Goal: Feedback & Contribution: Submit feedback/report problem

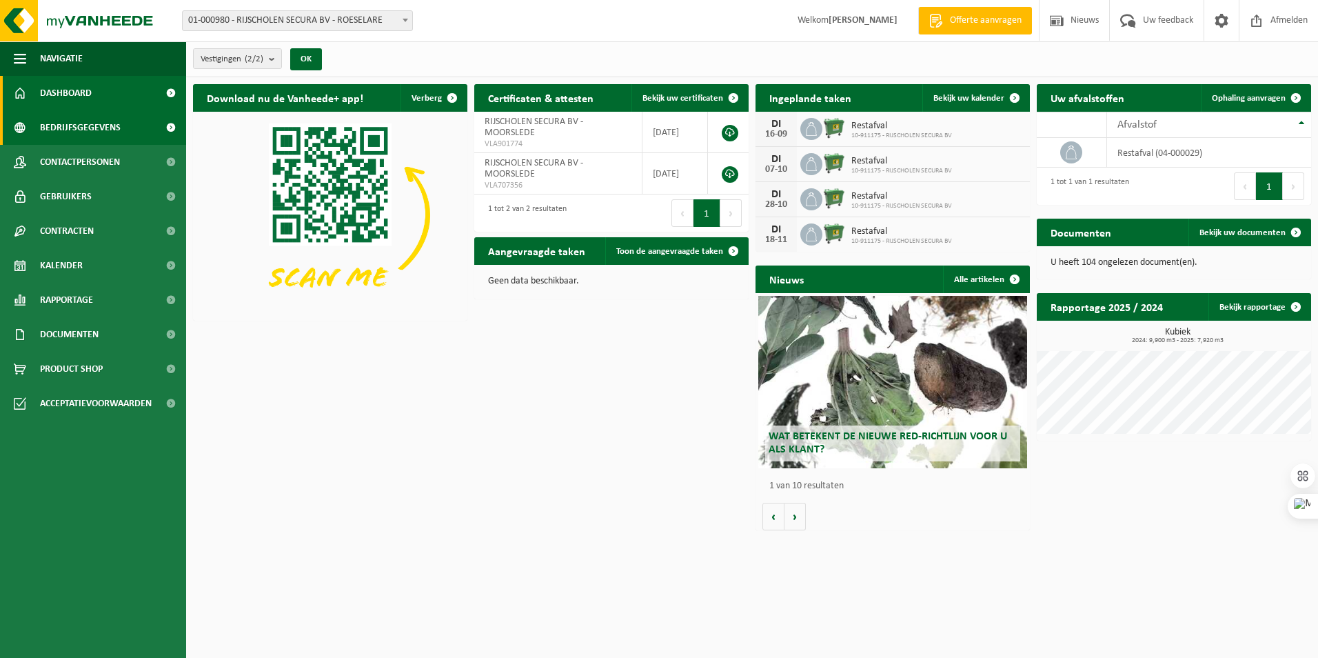
click at [103, 124] on span "Bedrijfsgegevens" at bounding box center [80, 127] width 81 height 34
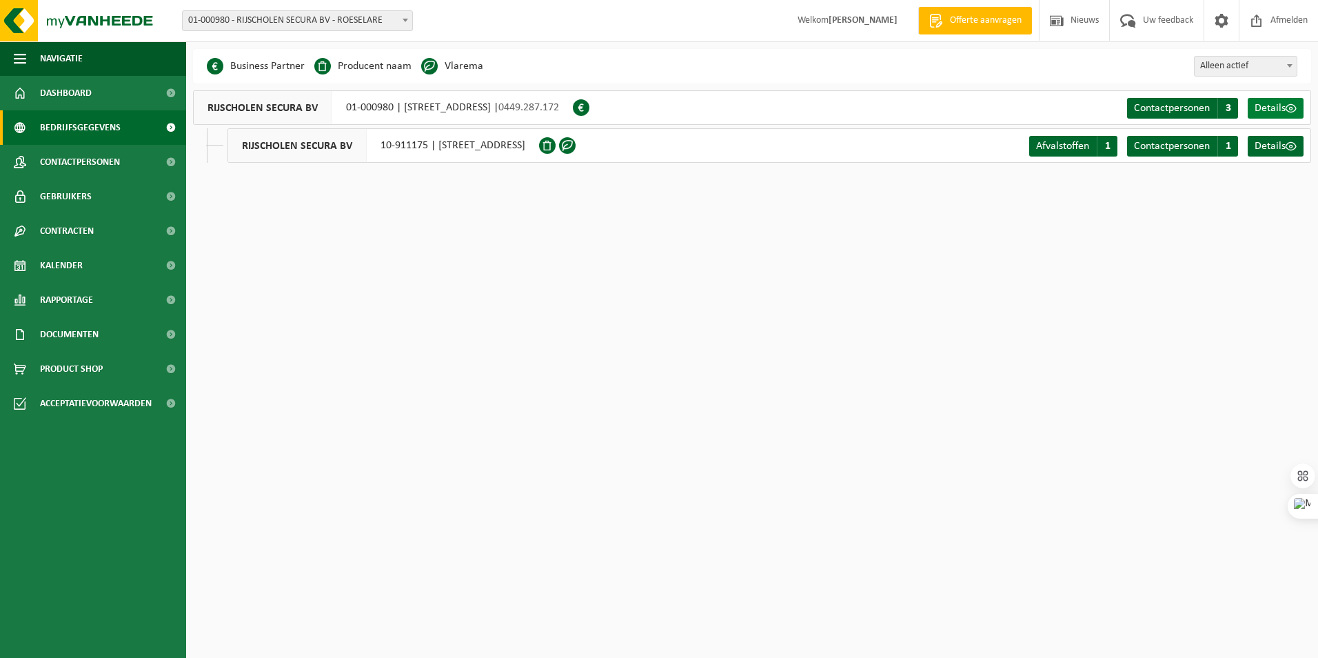
click at [1259, 110] on span "Details" at bounding box center [1269, 108] width 31 height 11
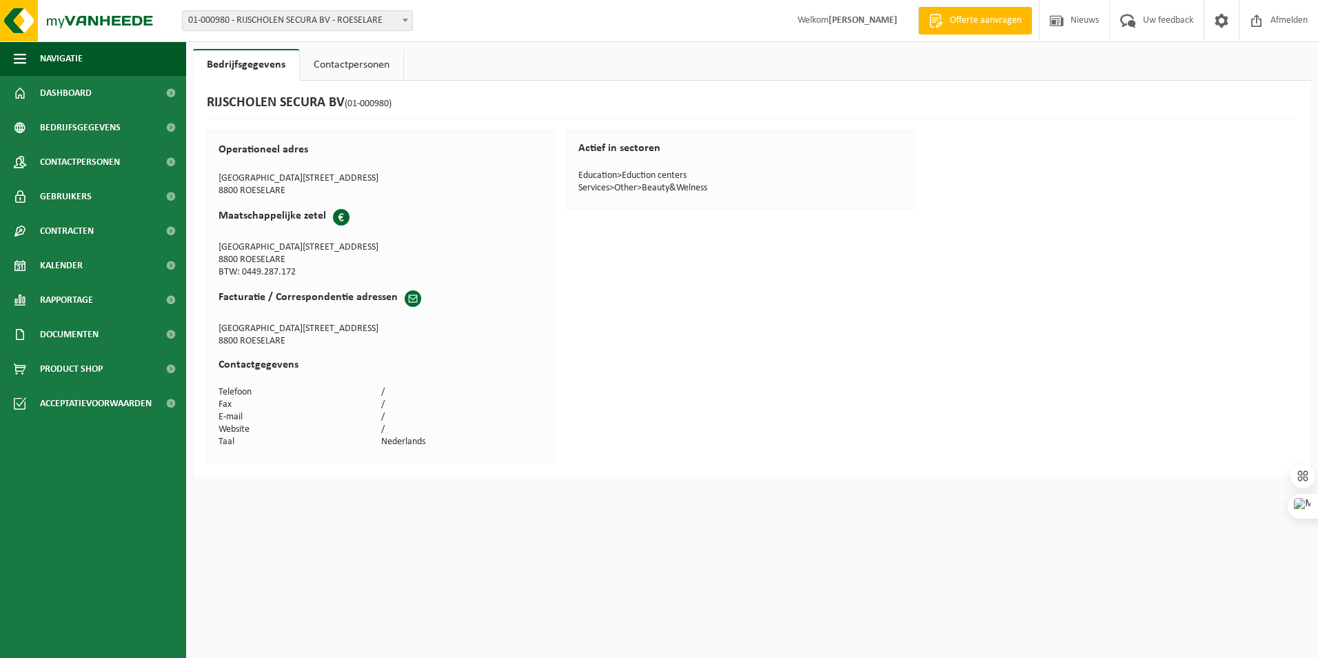
click at [405, 298] on span at bounding box center [413, 298] width 17 height 17
click at [341, 298] on h2 "Facturatie / Correspondentie adressen" at bounding box center [308, 297] width 179 height 14
click at [372, 426] on td "Website" at bounding box center [300, 429] width 163 height 12
click at [382, 396] on td "/" at bounding box center [462, 392] width 163 height 12
click at [360, 61] on link "Contactpersonen" at bounding box center [351, 65] width 103 height 32
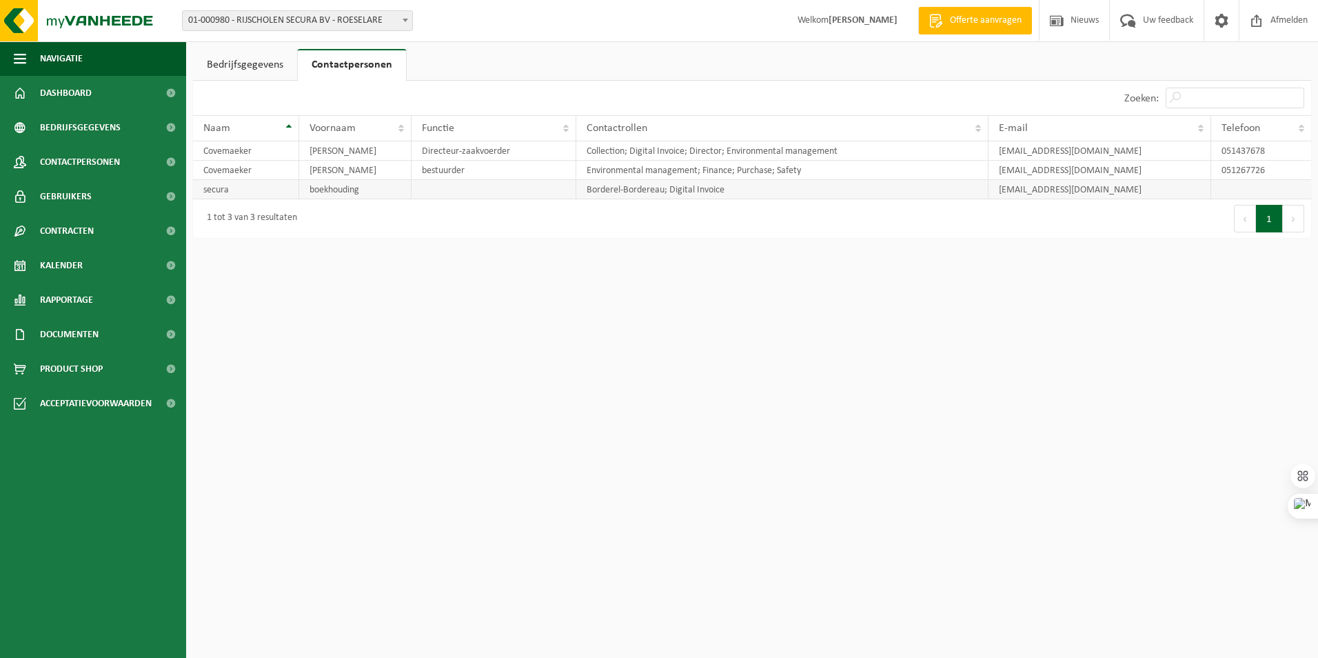
click at [1010, 190] on td "rijschool@secura.be" at bounding box center [1099, 189] width 223 height 19
click at [1017, 190] on td "rijschool@secura.be" at bounding box center [1099, 189] width 223 height 19
drag, startPoint x: 1017, startPoint y: 190, endPoint x: 965, endPoint y: 212, distance: 56.5
click at [965, 212] on icon at bounding box center [965, 210] width 10 height 10
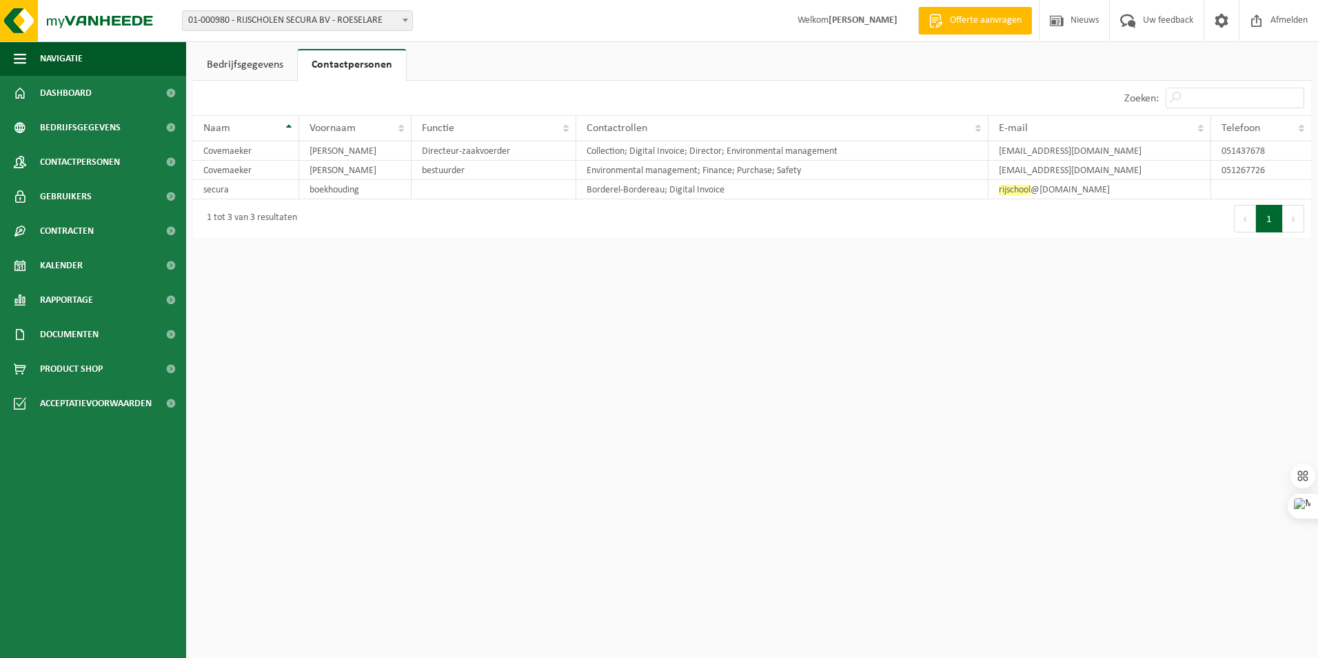
click at [978, 256] on html "Vestiging: 01-000980 - RIJSCHOLEN SECURA BV - ROESELARE 10-911175 - RIJSCHOLEN …" at bounding box center [659, 329] width 1318 height 658
click at [1008, 199] on td "rijschool @secura.be" at bounding box center [1099, 189] width 223 height 19
click at [95, 130] on span "Bedrijfsgegevens" at bounding box center [80, 127] width 81 height 34
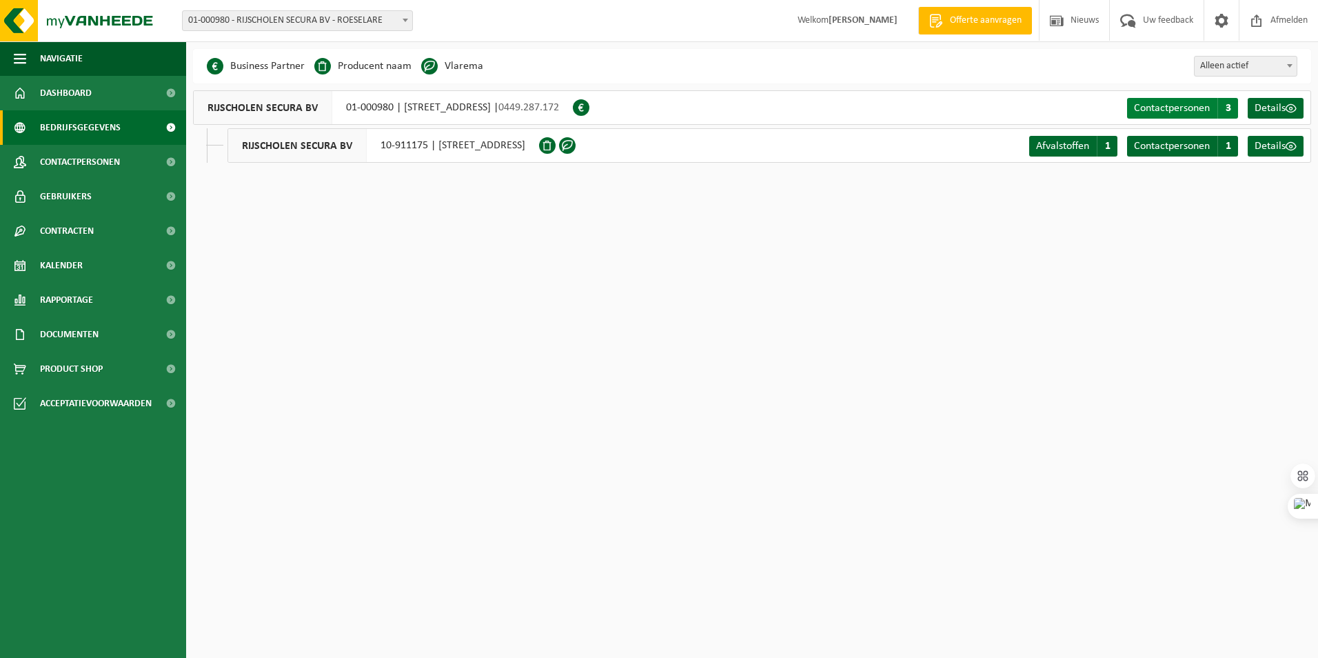
click at [1145, 106] on span "Contactpersonen" at bounding box center [1172, 108] width 76 height 11
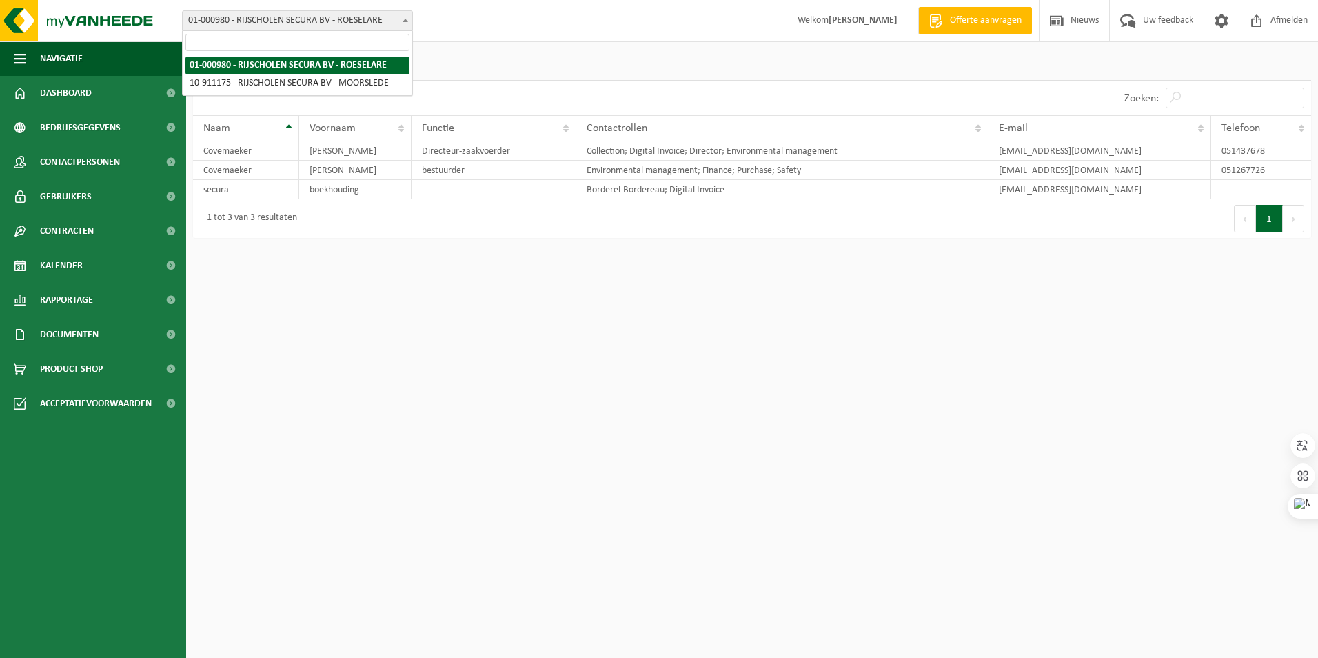
click at [407, 25] on span at bounding box center [405, 20] width 14 height 18
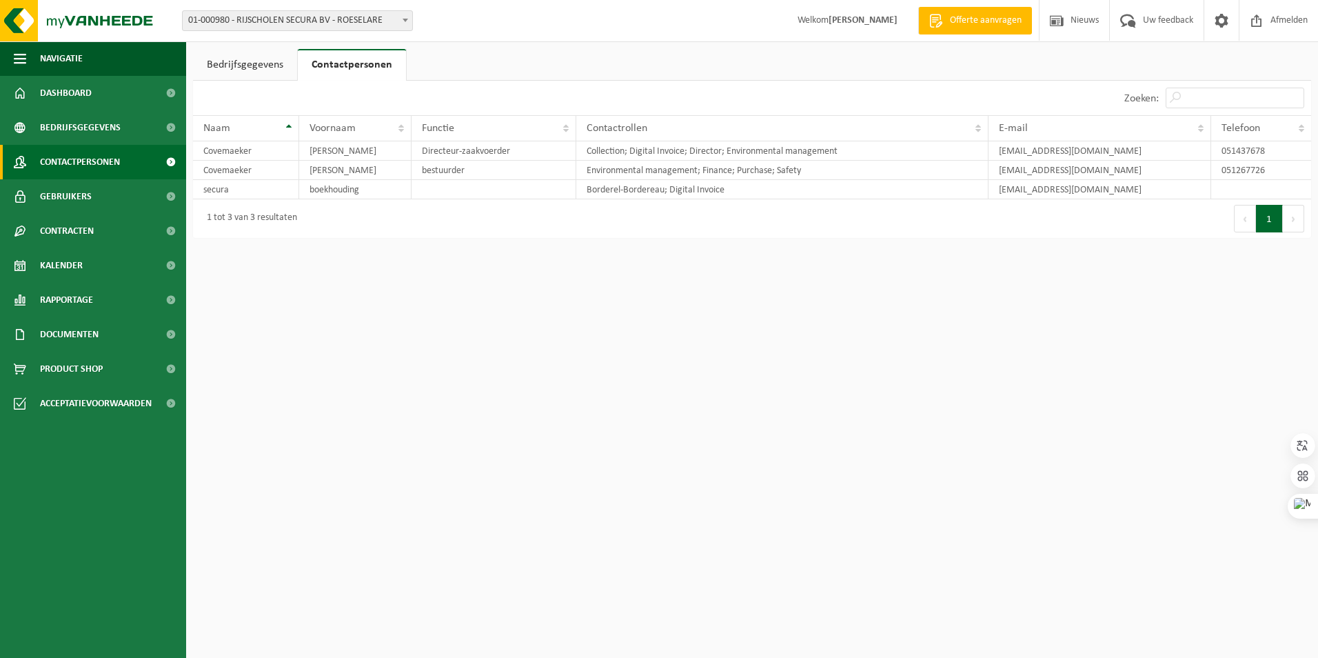
click at [68, 163] on span "Contactpersonen" at bounding box center [80, 162] width 80 height 34
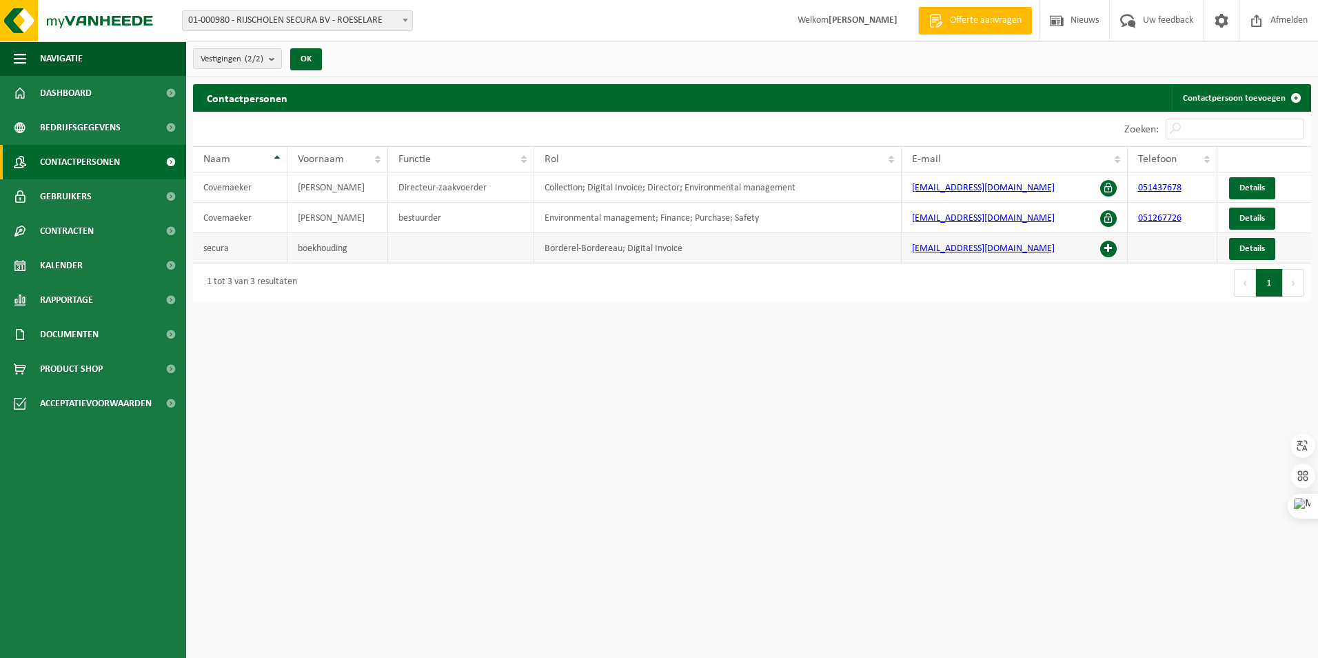
click at [1109, 249] on span at bounding box center [1108, 249] width 17 height 17
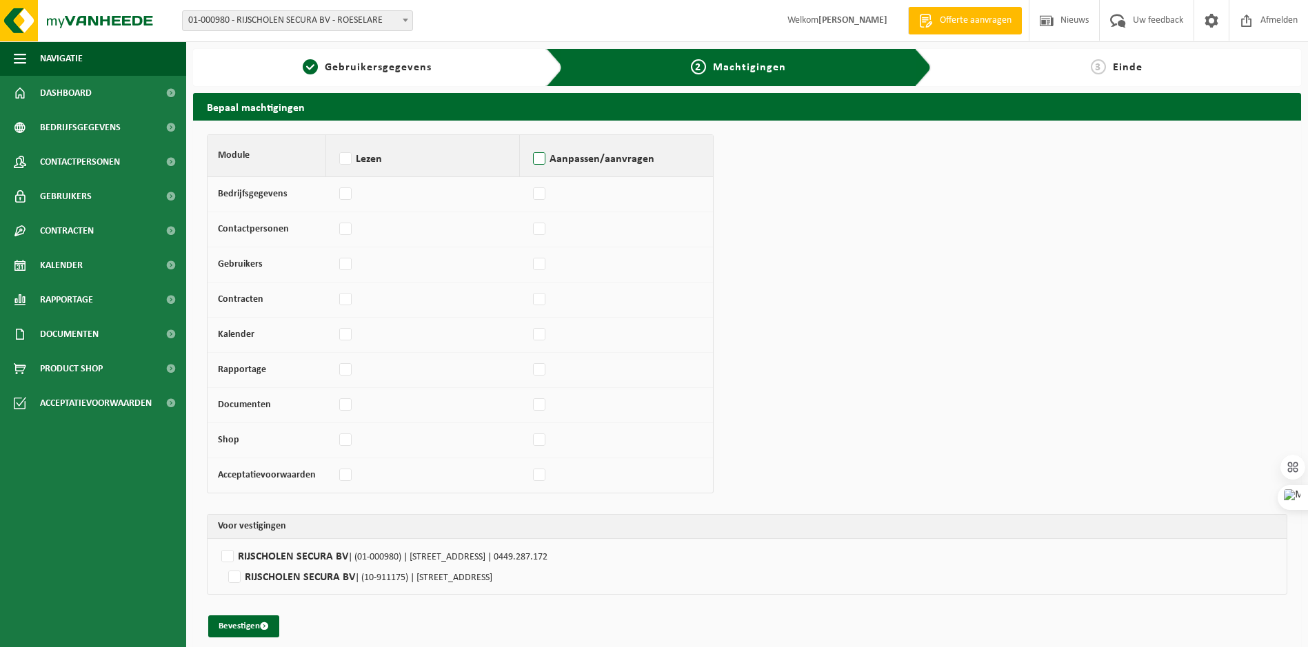
click at [538, 159] on label "Aanpassen/aanvragen" at bounding box center [616, 159] width 172 height 21
click at [530, 142] on input "Aanpassen/aanvragen" at bounding box center [529, 141] width 1 height 1
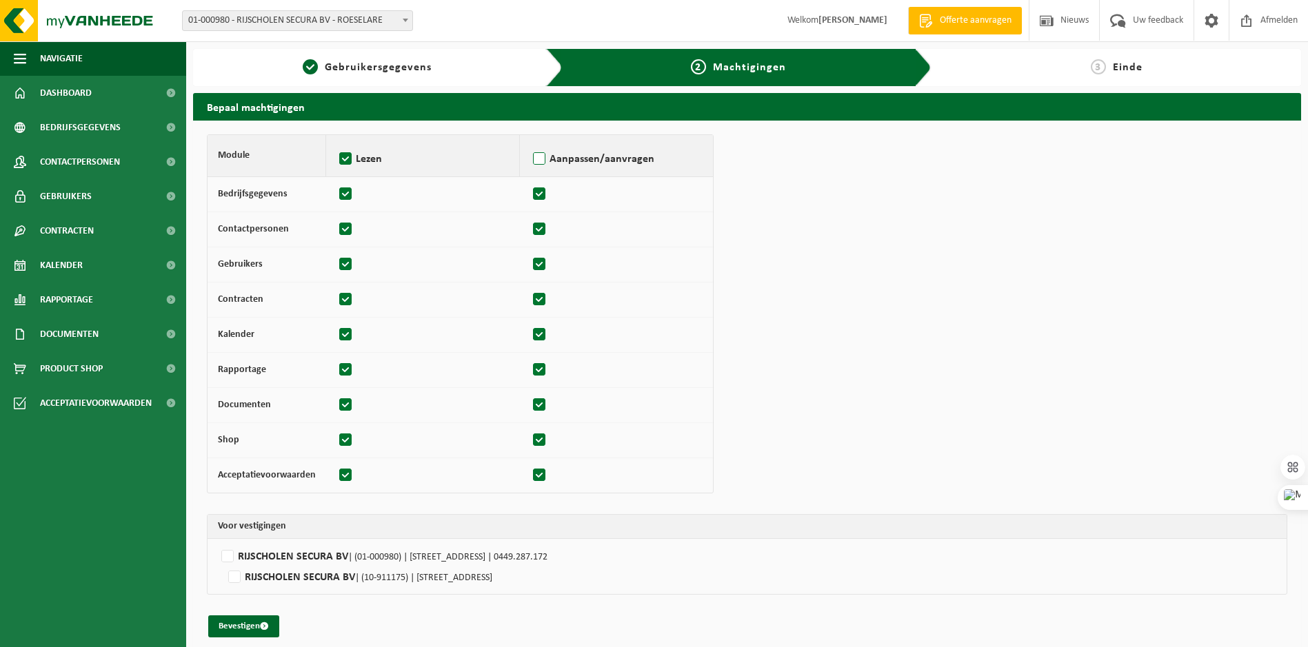
checkbox input "true"
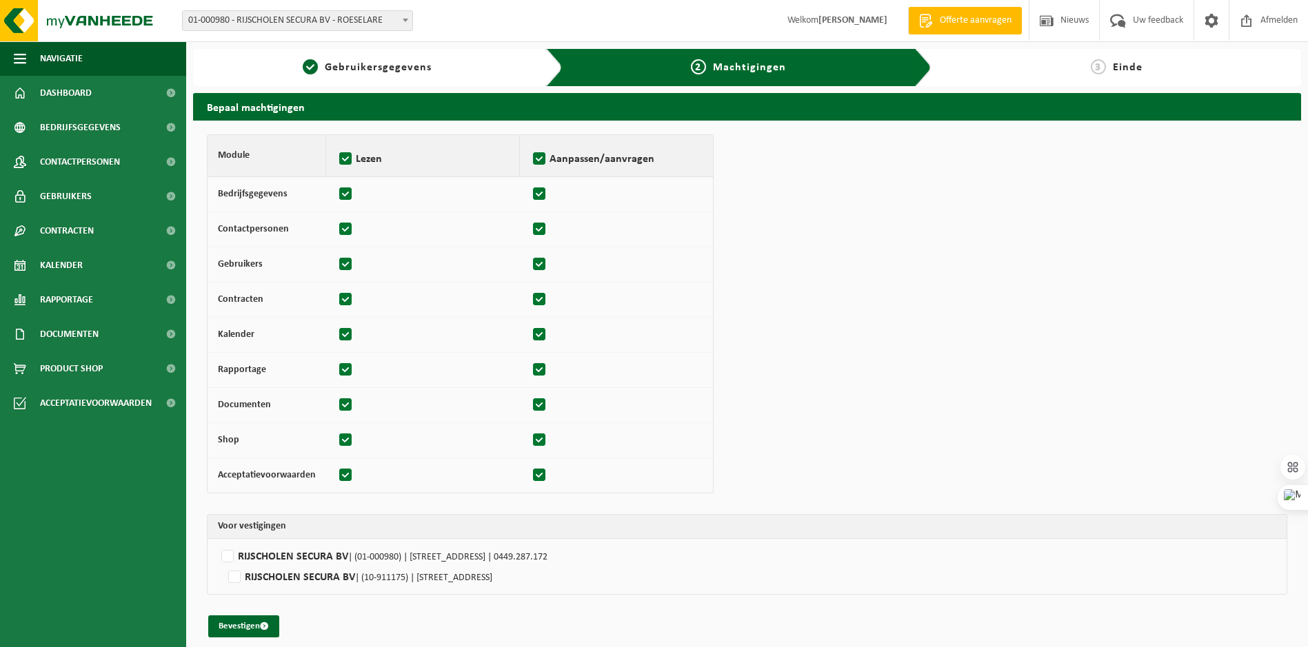
checkbox input "true"
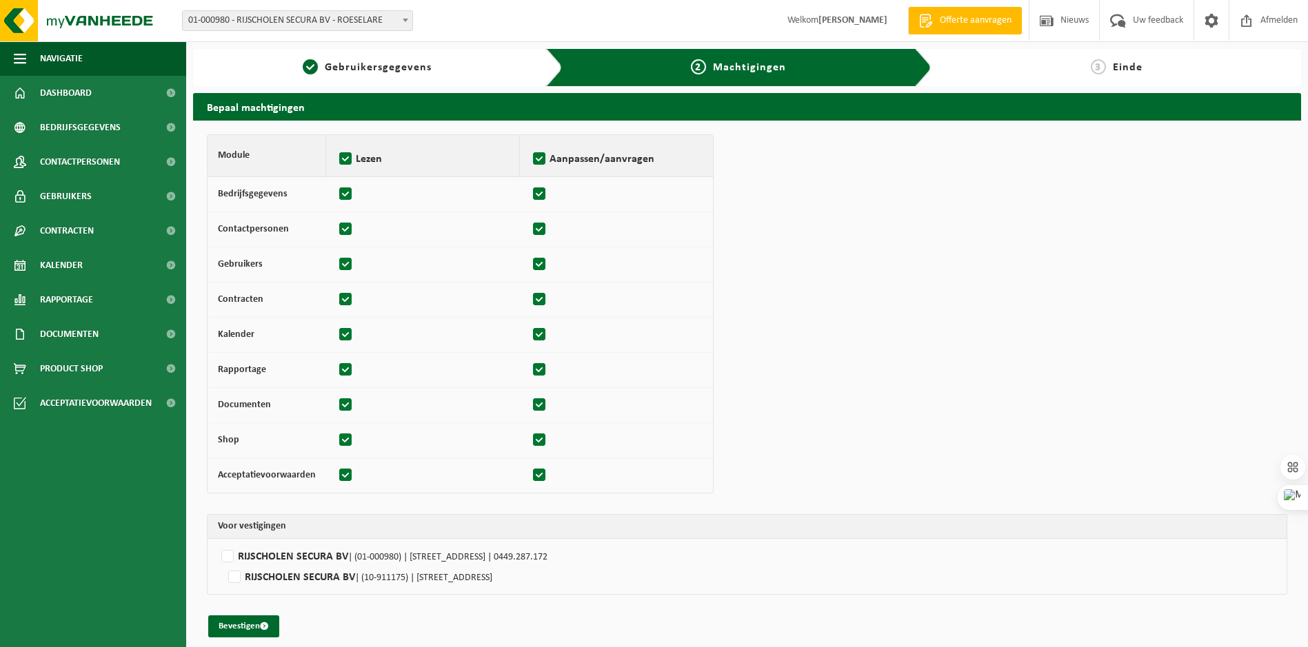
checkbox input "true"
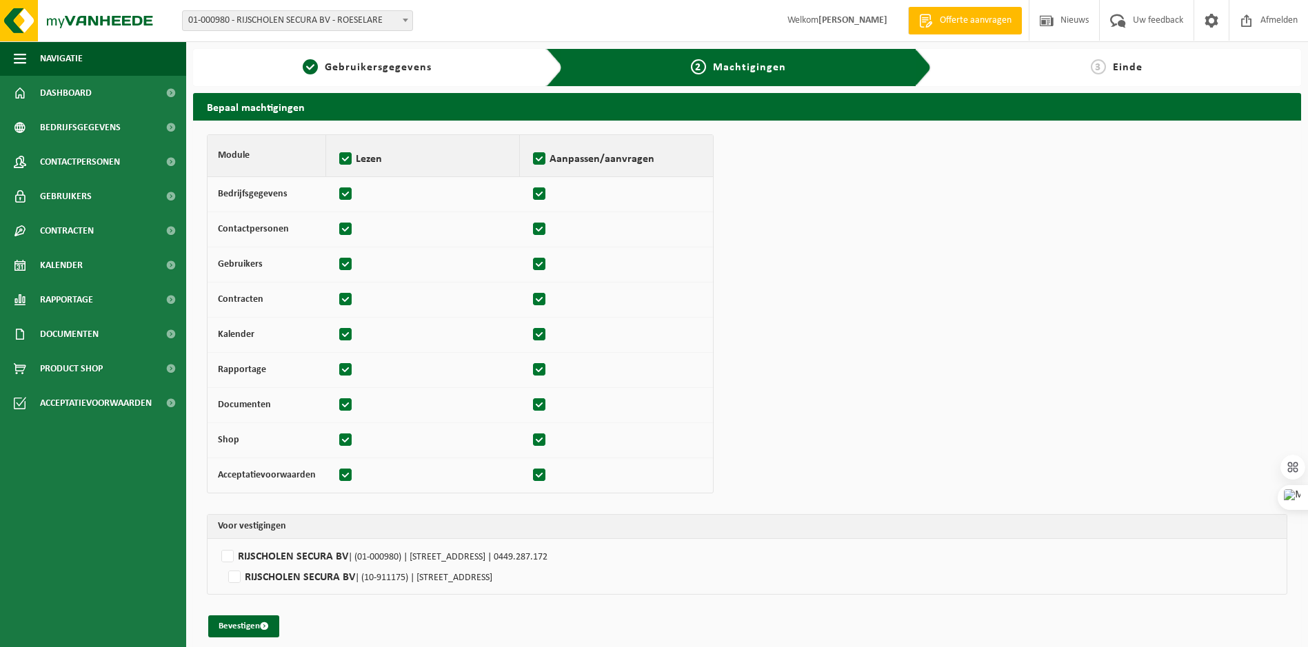
checkbox input "true"
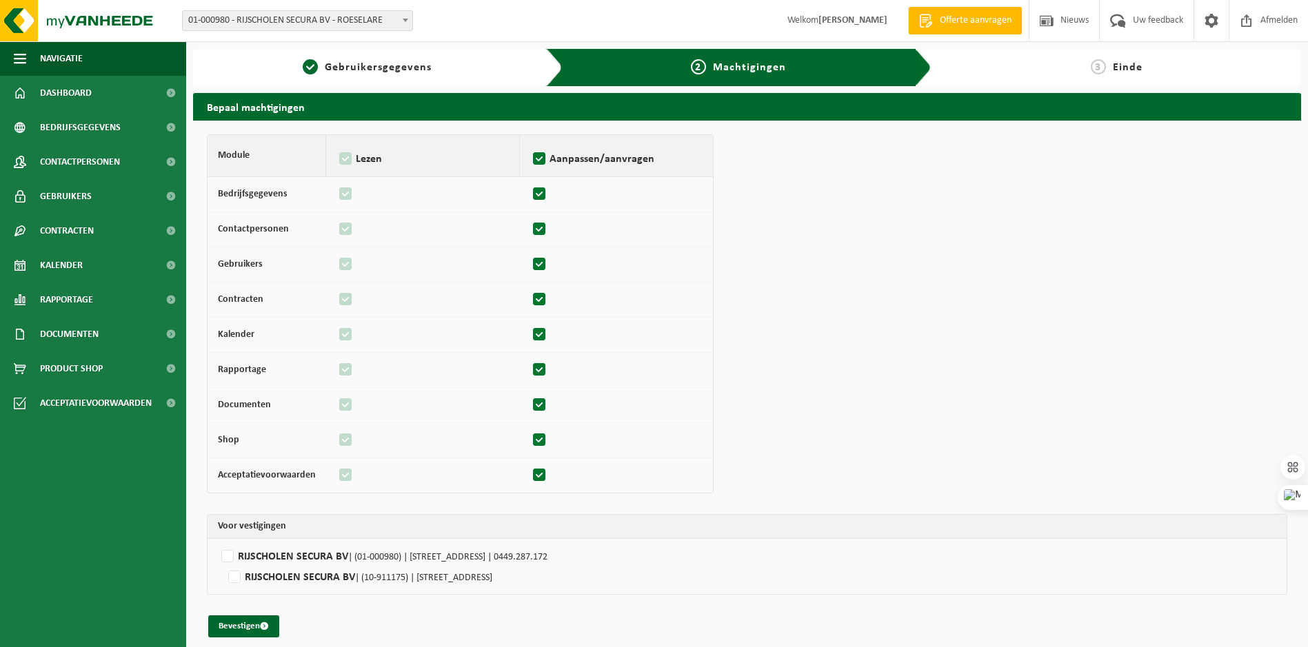
click at [538, 159] on label "Aanpassen/aanvragen" at bounding box center [616, 159] width 172 height 21
click at [530, 142] on input "Aanpassen/aanvragen" at bounding box center [529, 141] width 1 height 1
checkbox input "false"
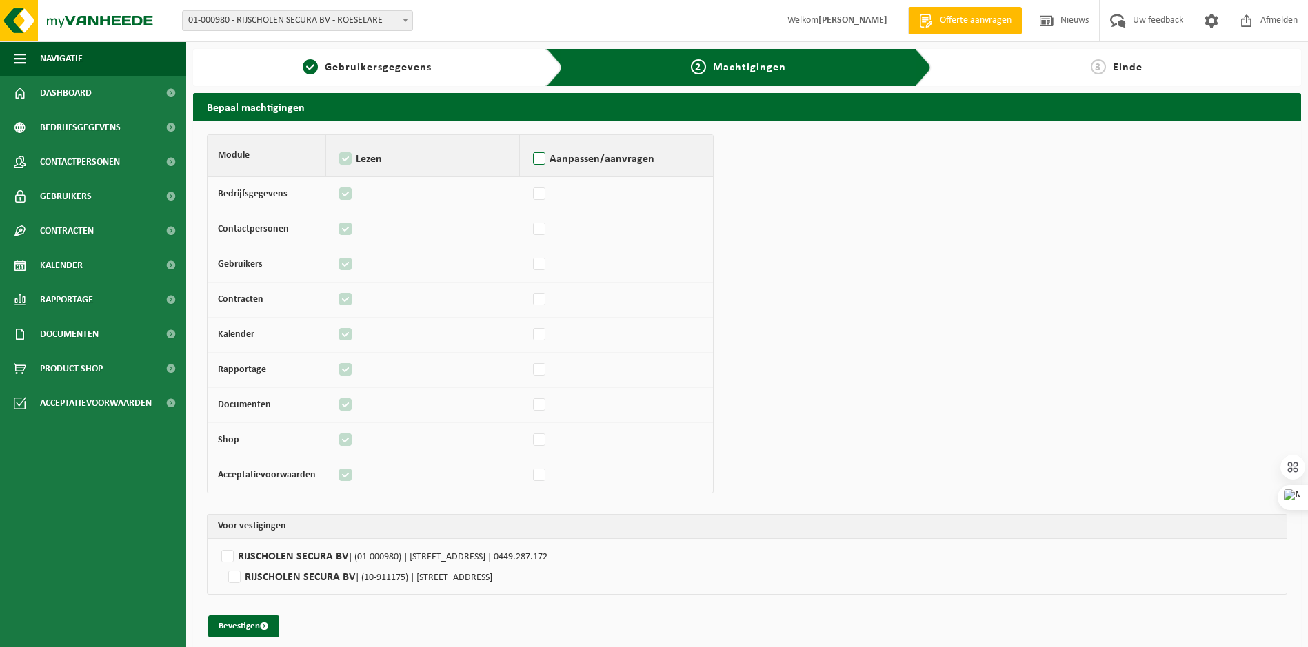
checkbox input "false"
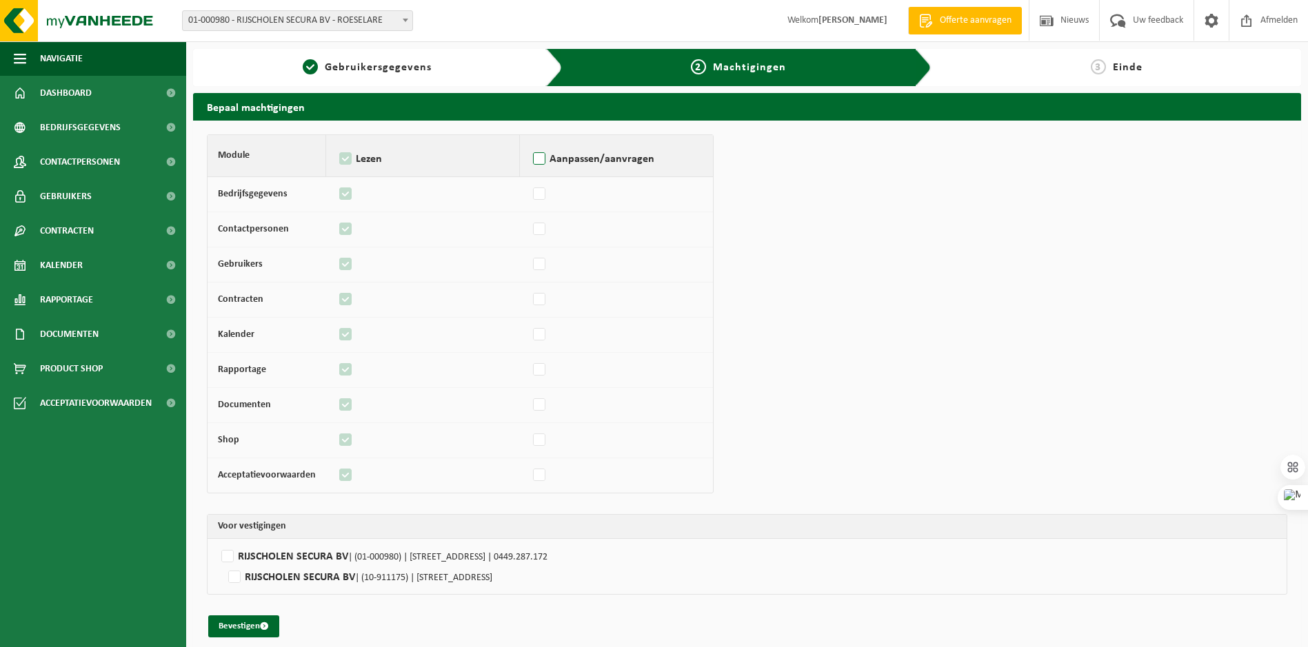
checkbox input "false"
click at [538, 159] on label "Aanpassen/aanvragen" at bounding box center [616, 159] width 172 height 21
click at [530, 142] on input "Aanpassen/aanvragen" at bounding box center [529, 141] width 1 height 1
checkbox input "true"
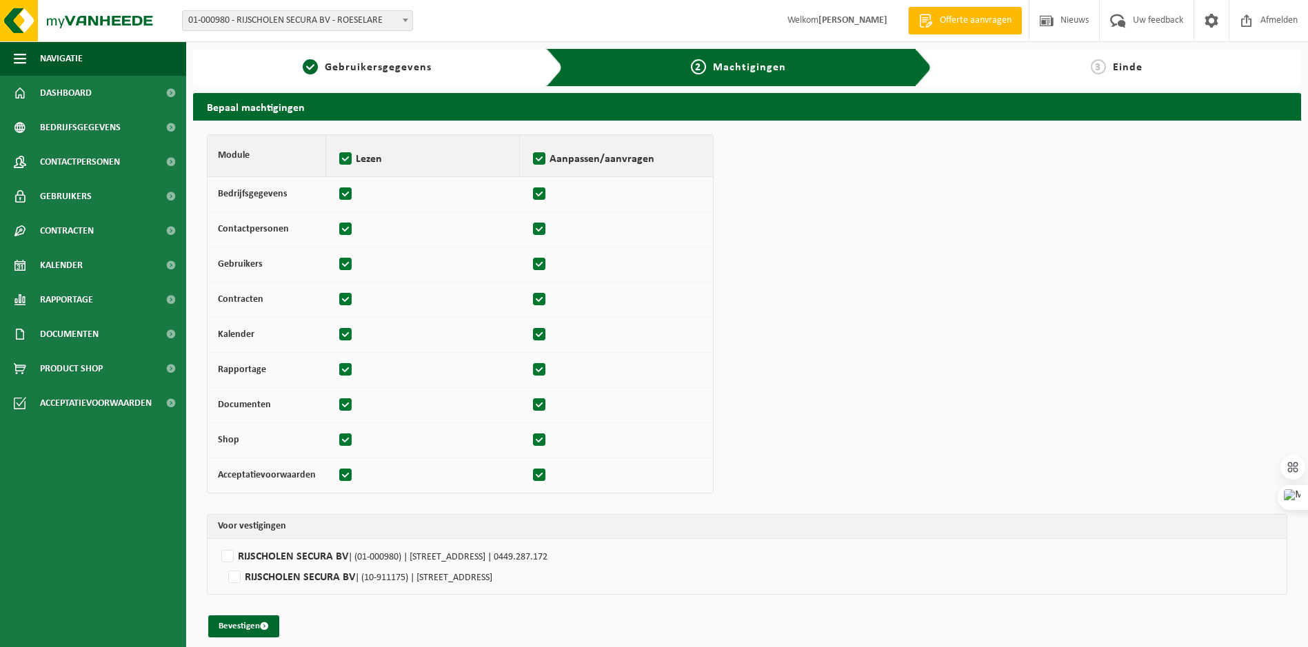
checkbox input "true"
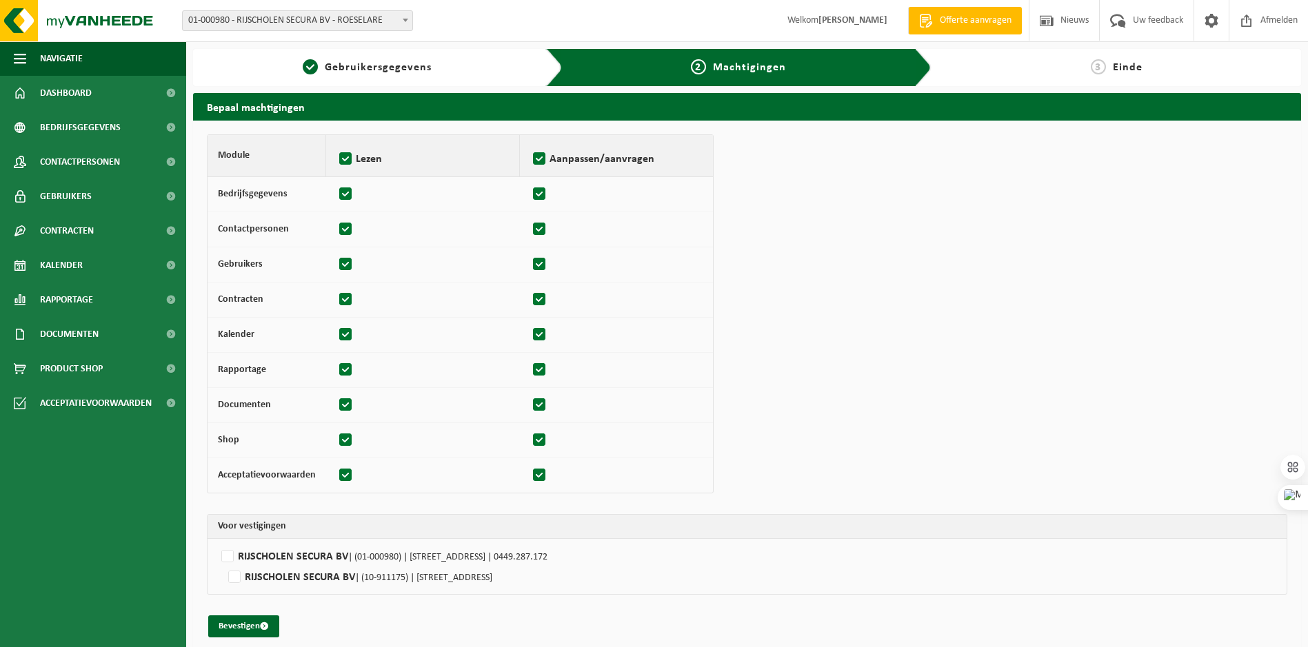
checkbox input "true"
click at [403, 62] on span "Gebruikersgegevens" at bounding box center [378, 67] width 107 height 11
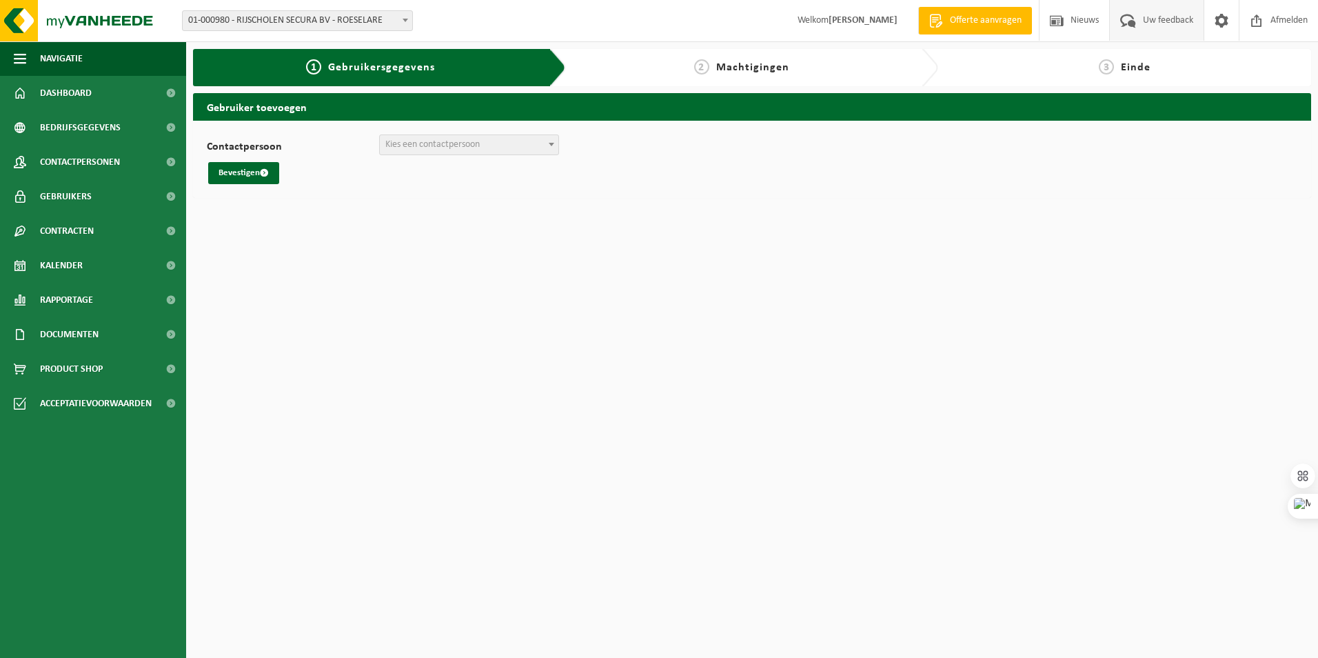
click at [1150, 22] on span "Uw feedback" at bounding box center [1167, 20] width 57 height 41
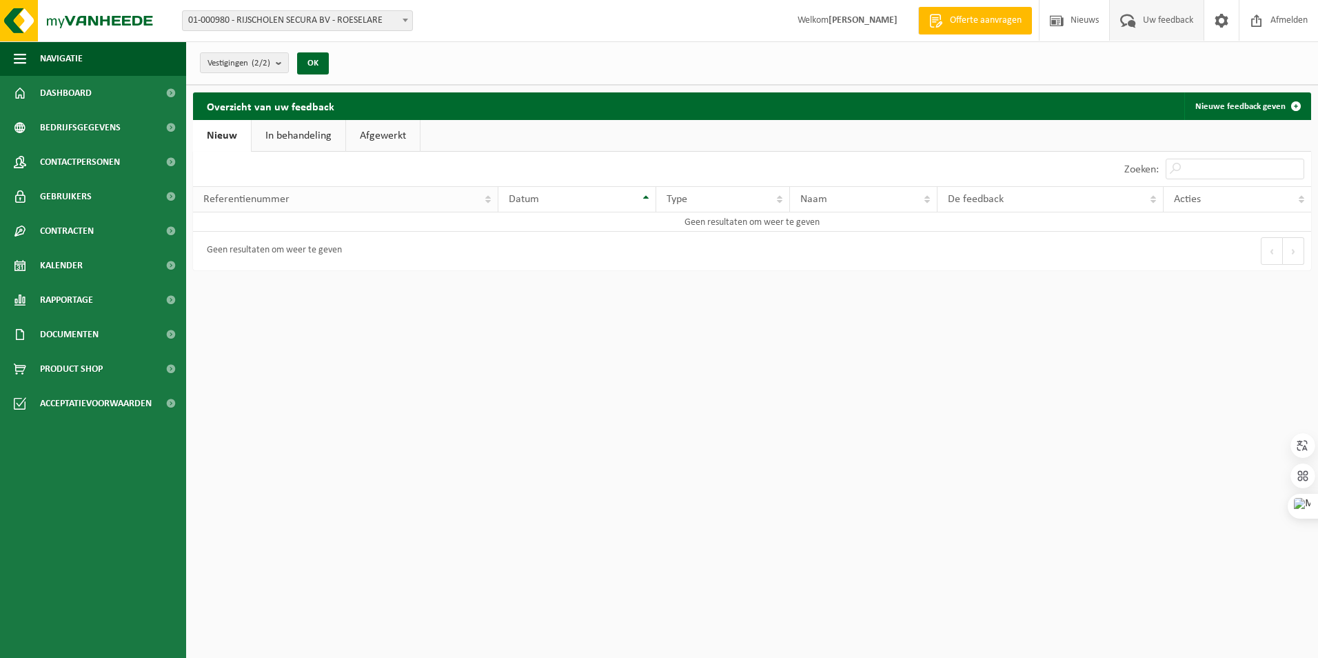
click at [485, 196] on th "Referentienummer" at bounding box center [345, 199] width 305 height 26
click at [1009, 196] on div "De feedback" at bounding box center [1047, 199] width 198 height 11
click at [868, 218] on td "Geen resultaten om weer te geven" at bounding box center [752, 221] width 1118 height 19
click at [1208, 196] on div "Acties" at bounding box center [1234, 199] width 120 height 11
click at [286, 131] on link "In behandeling" at bounding box center [299, 136] width 94 height 32
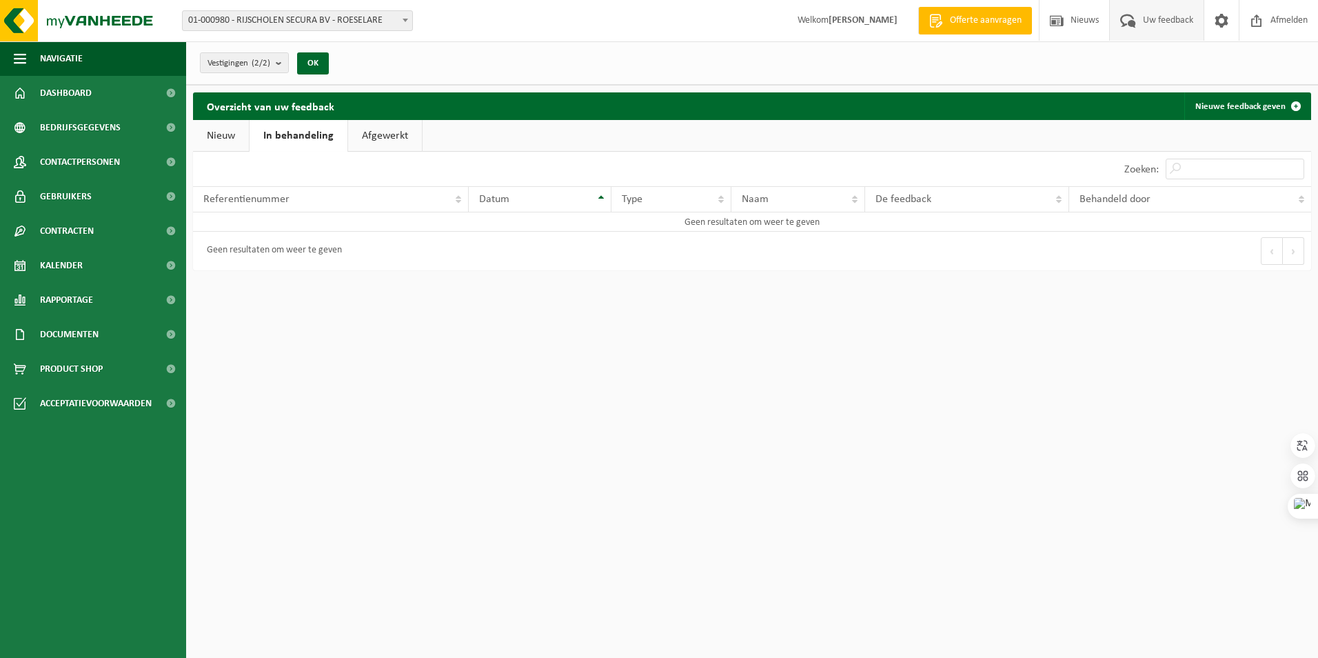
click at [216, 135] on link "Nieuw" at bounding box center [221, 136] width 56 height 32
click at [637, 196] on div "Datum" at bounding box center [574, 199] width 130 height 11
click at [647, 199] on th "Datum" at bounding box center [577, 199] width 158 height 26
click at [645, 204] on th "Datum" at bounding box center [577, 199] width 158 height 26
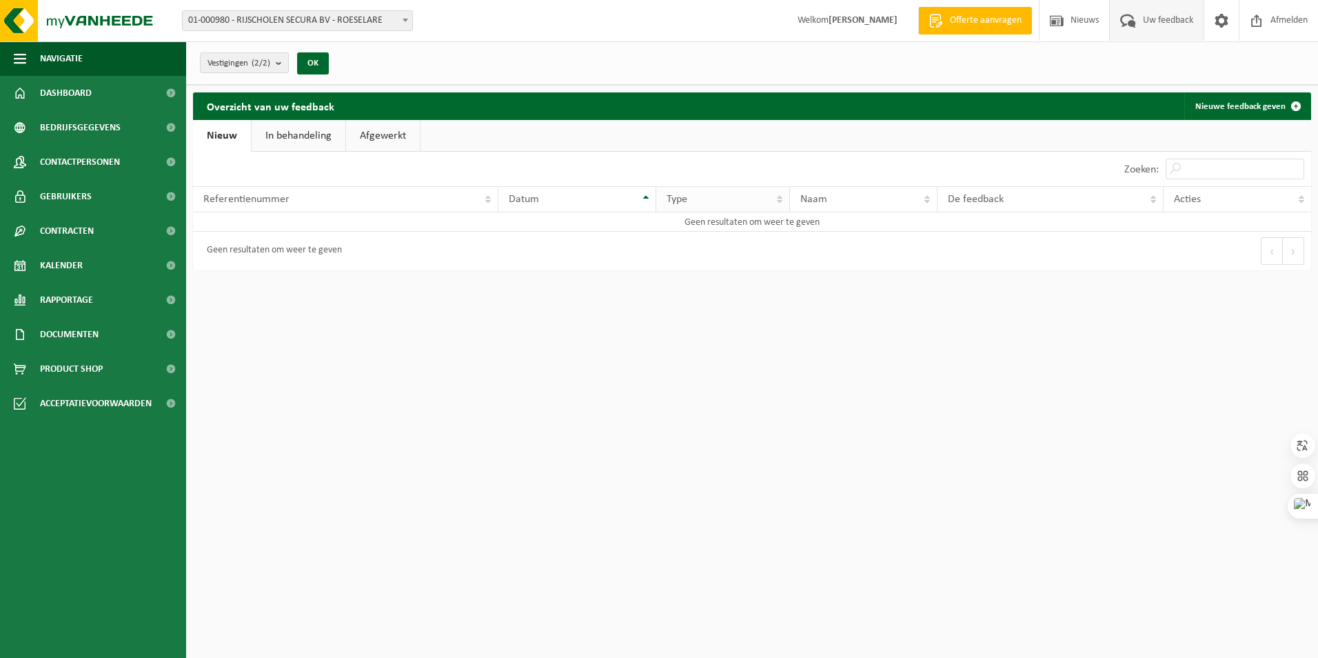
click at [778, 197] on th "Type" at bounding box center [723, 199] width 134 height 26
click at [763, 202] on div "Type" at bounding box center [719, 199] width 105 height 11
click at [826, 194] on span "Naam" at bounding box center [813, 199] width 27 height 11
click at [1271, 167] on input "Zoeken:" at bounding box center [1235, 169] width 139 height 21
click at [265, 201] on span "Referentienummer" at bounding box center [246, 199] width 86 height 11
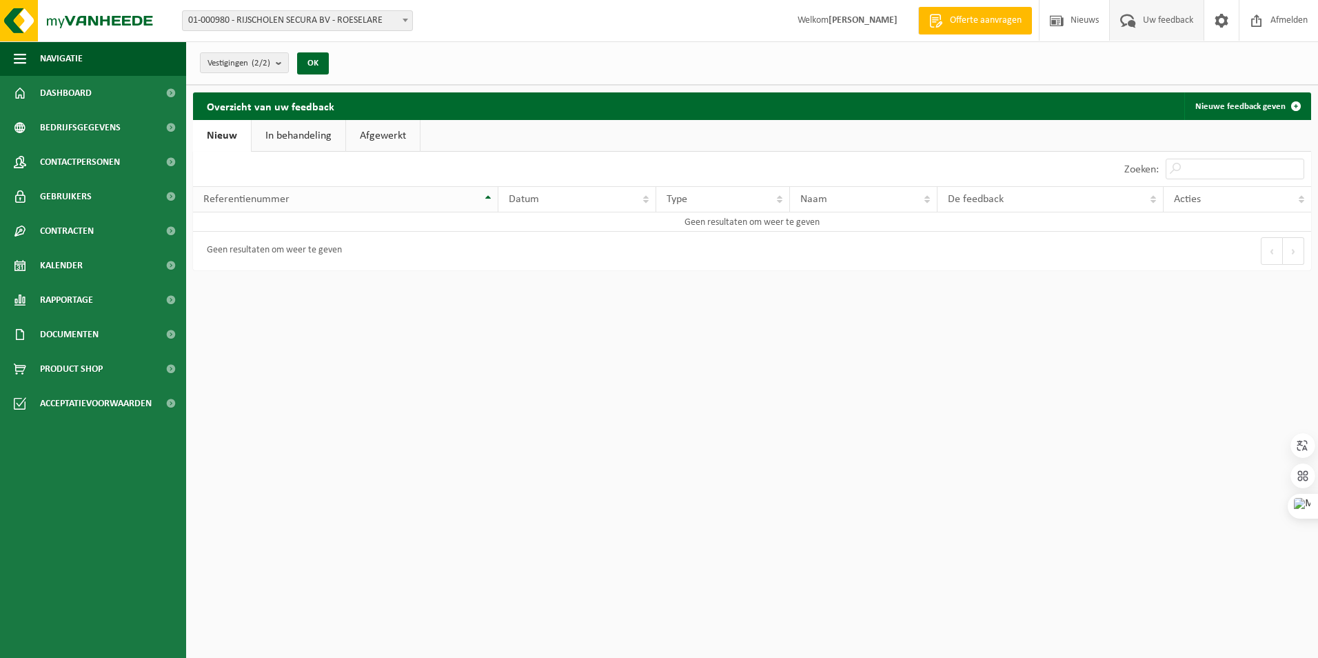
click at [265, 201] on span "Referentienummer" at bounding box center [246, 199] width 86 height 11
click at [262, 252] on div "Geen resultaten om weer te geven" at bounding box center [271, 250] width 142 height 25
click at [1241, 105] on link "Nieuwe feedback geven" at bounding box center [1246, 106] width 125 height 28
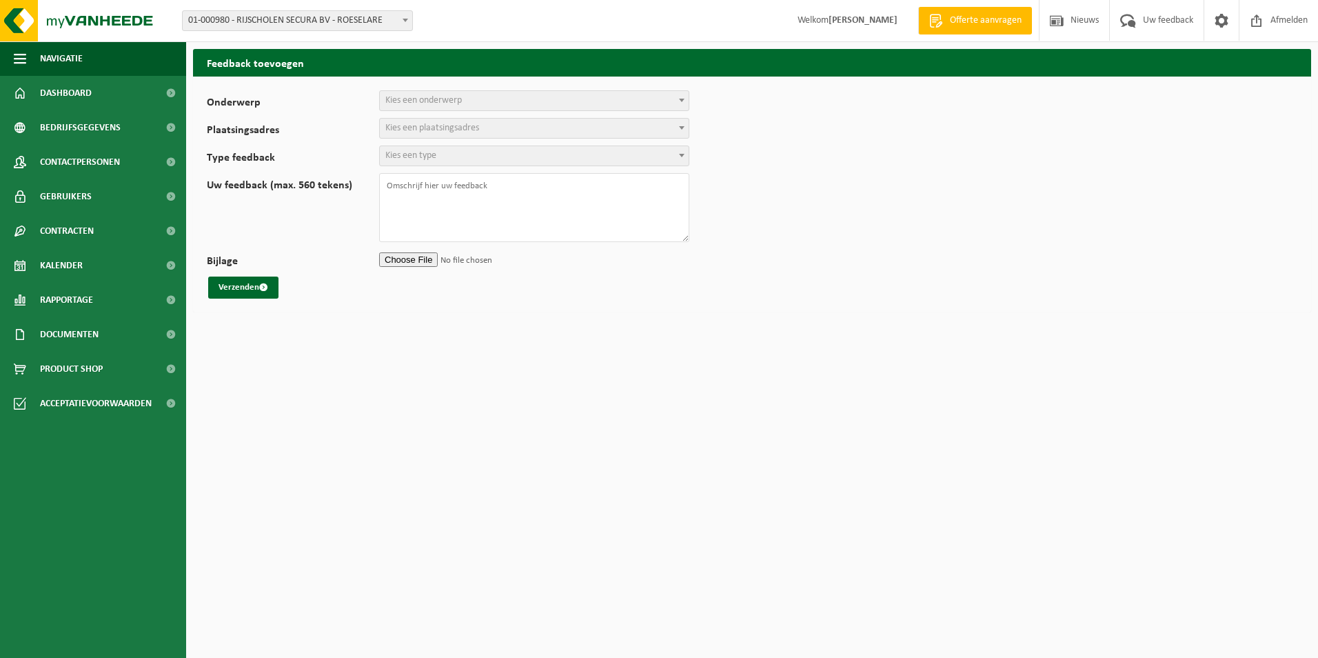
select select
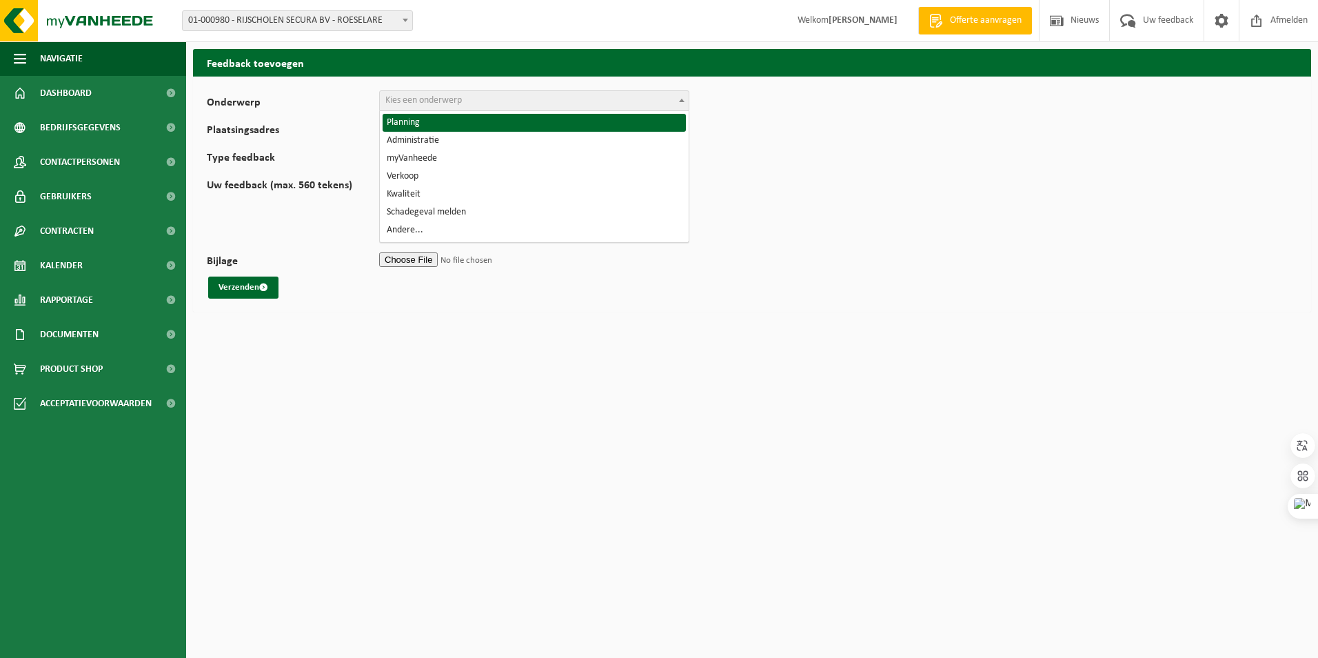
click at [440, 101] on span "Kies een onderwerp" at bounding box center [423, 100] width 77 height 10
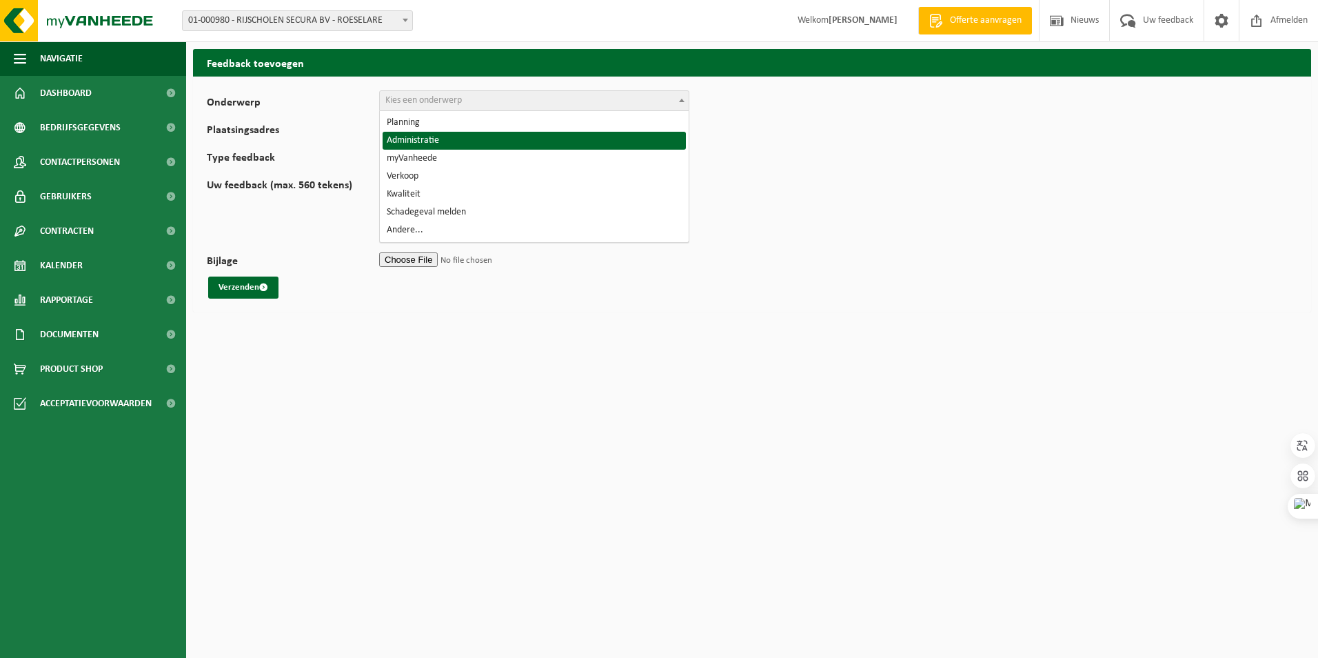
select select "7"
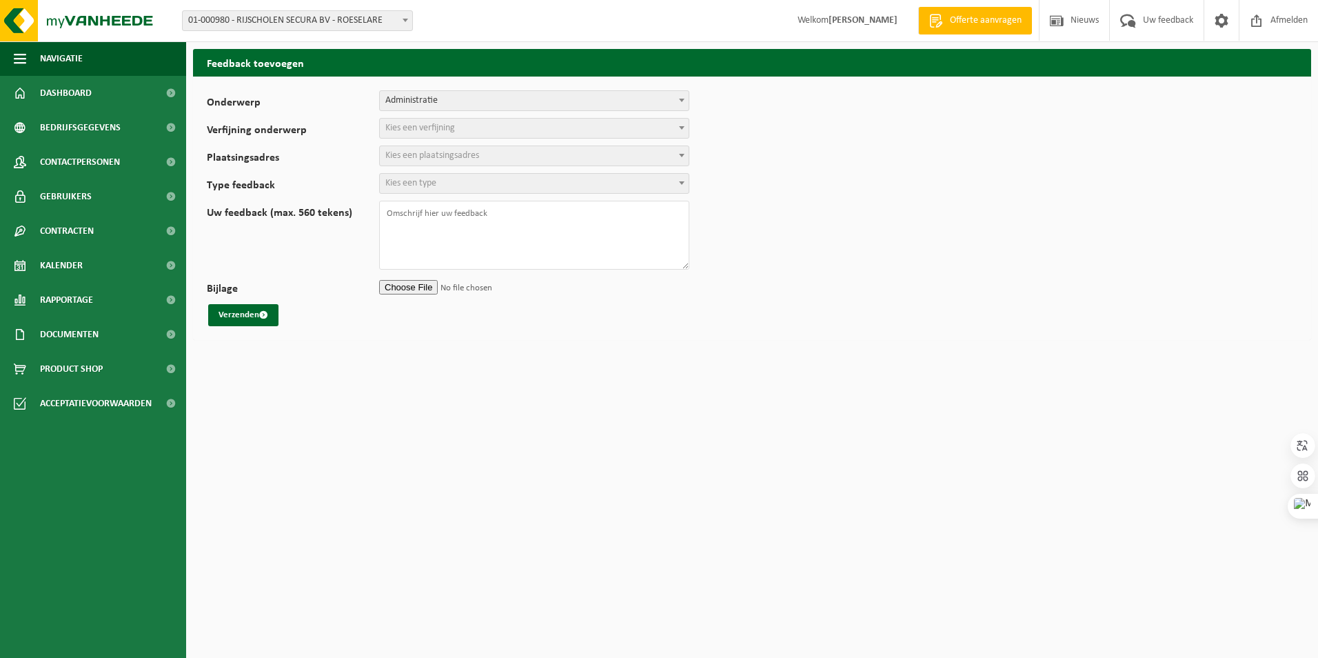
click at [422, 133] on span "Kies een verfijning" at bounding box center [420, 128] width 70 height 10
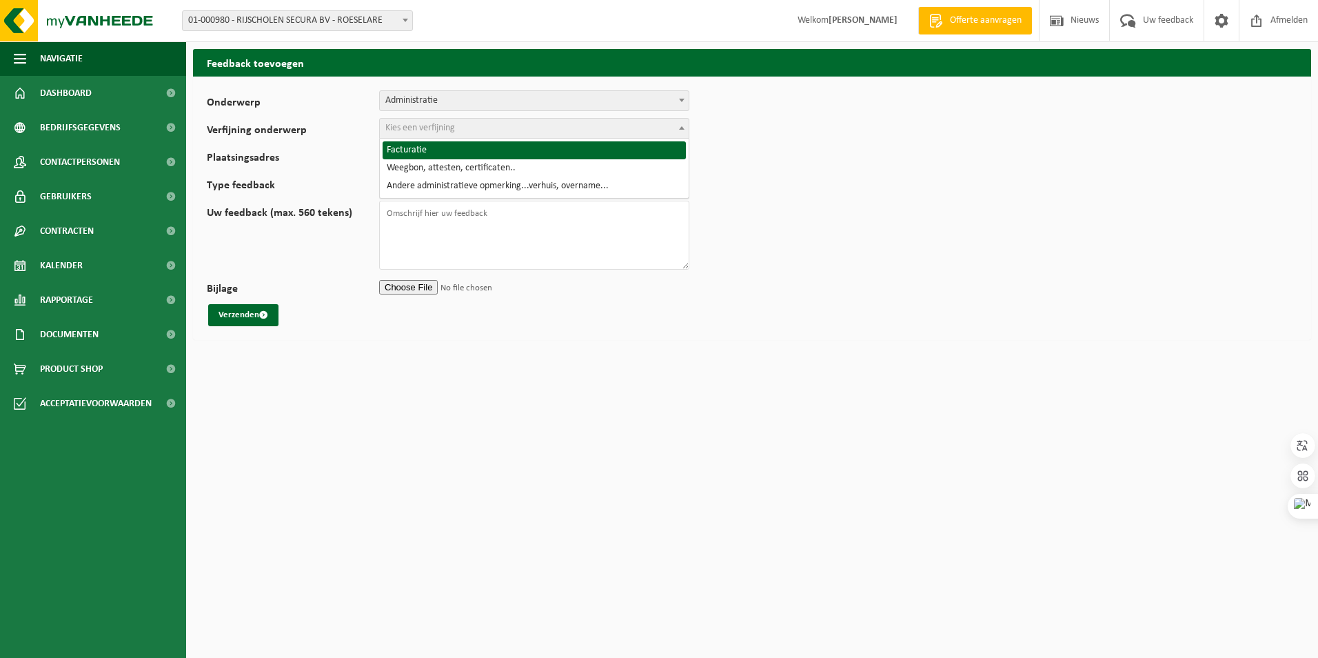
select select "8"
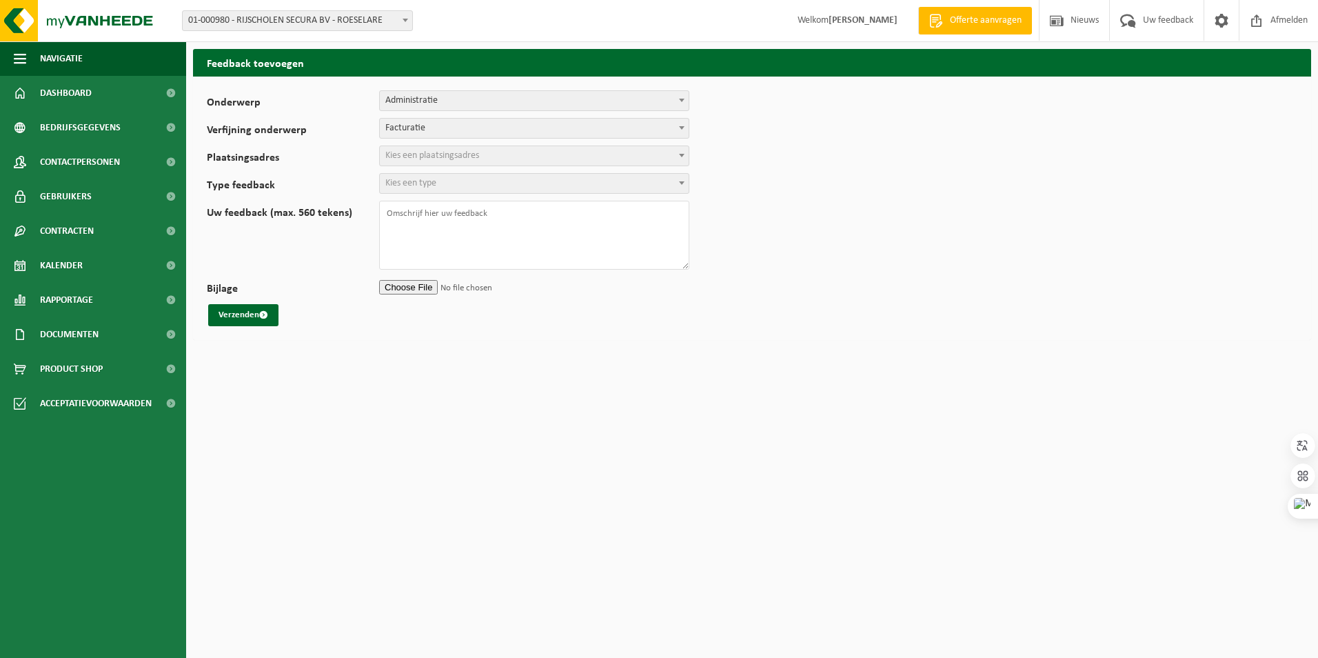
click at [414, 152] on span "Kies een plaatsingsadres" at bounding box center [432, 155] width 94 height 10
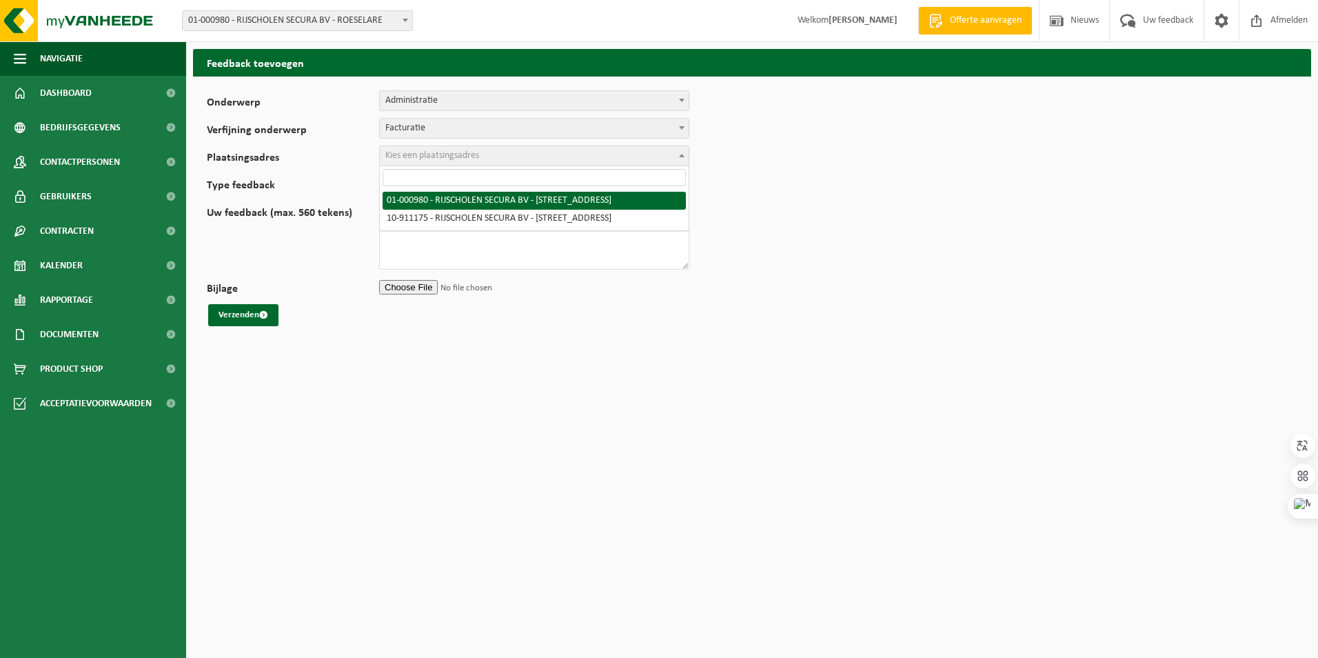
select select "20879"
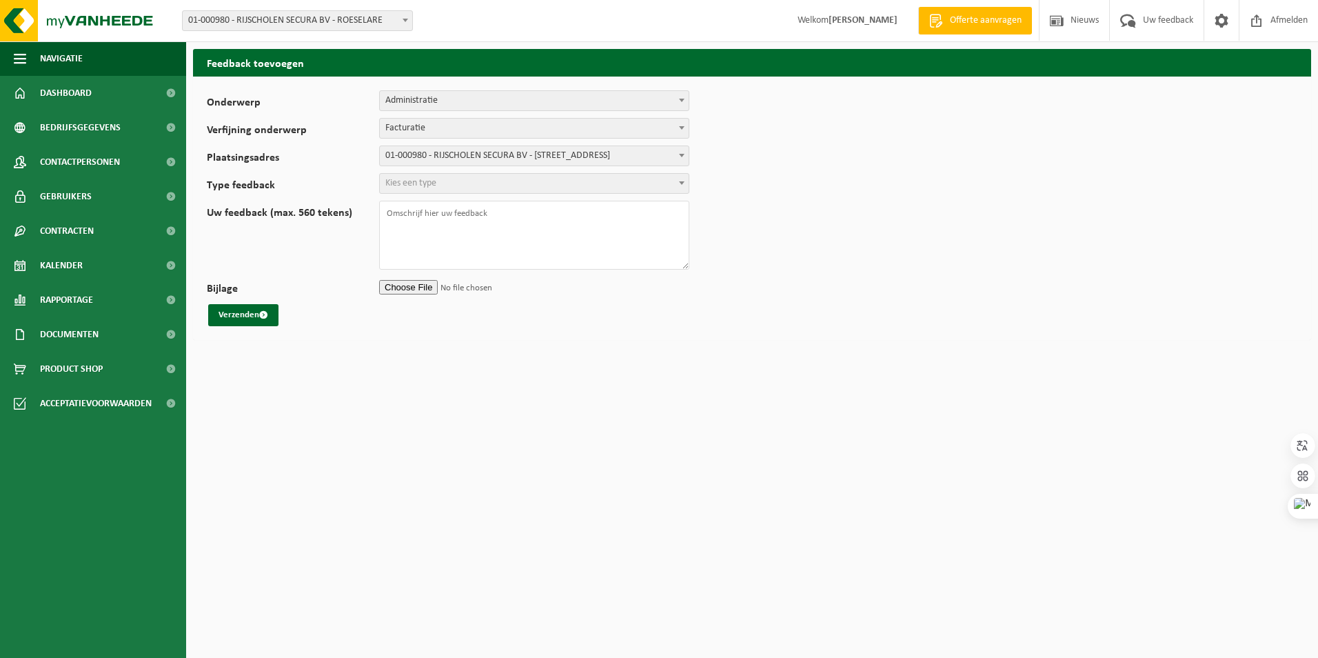
click at [438, 192] on span "Kies een type" at bounding box center [534, 183] width 309 height 19
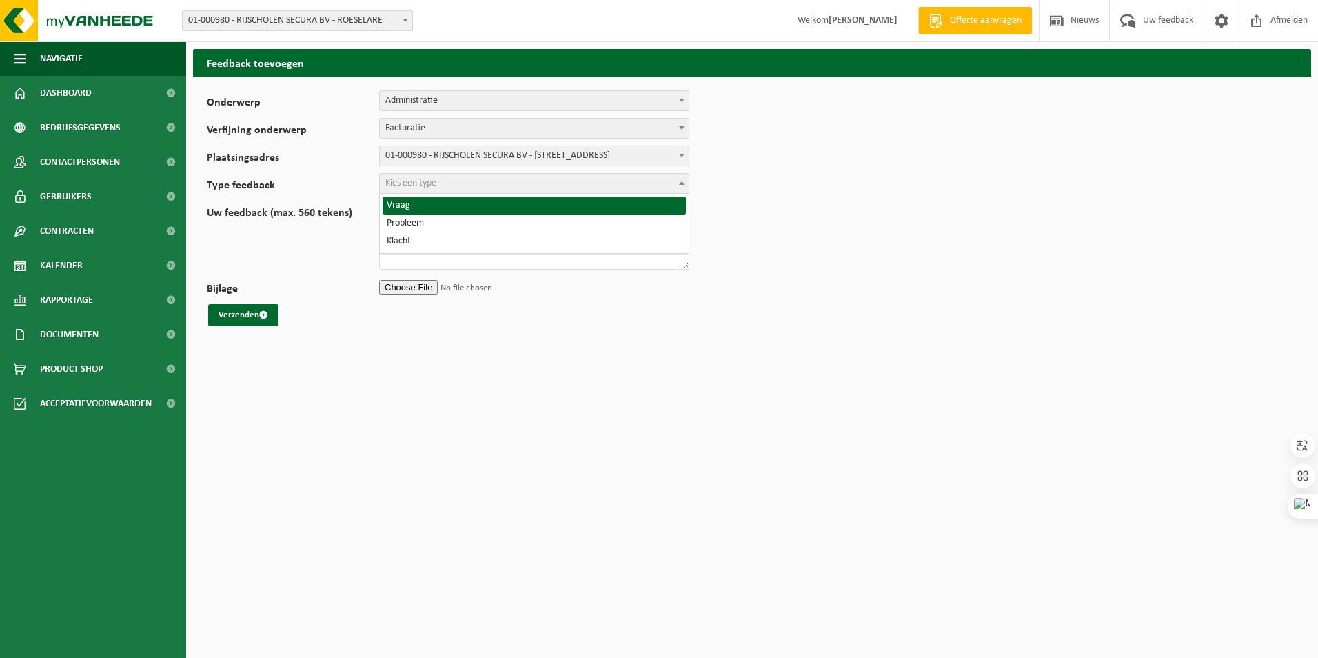
select select "QUE"
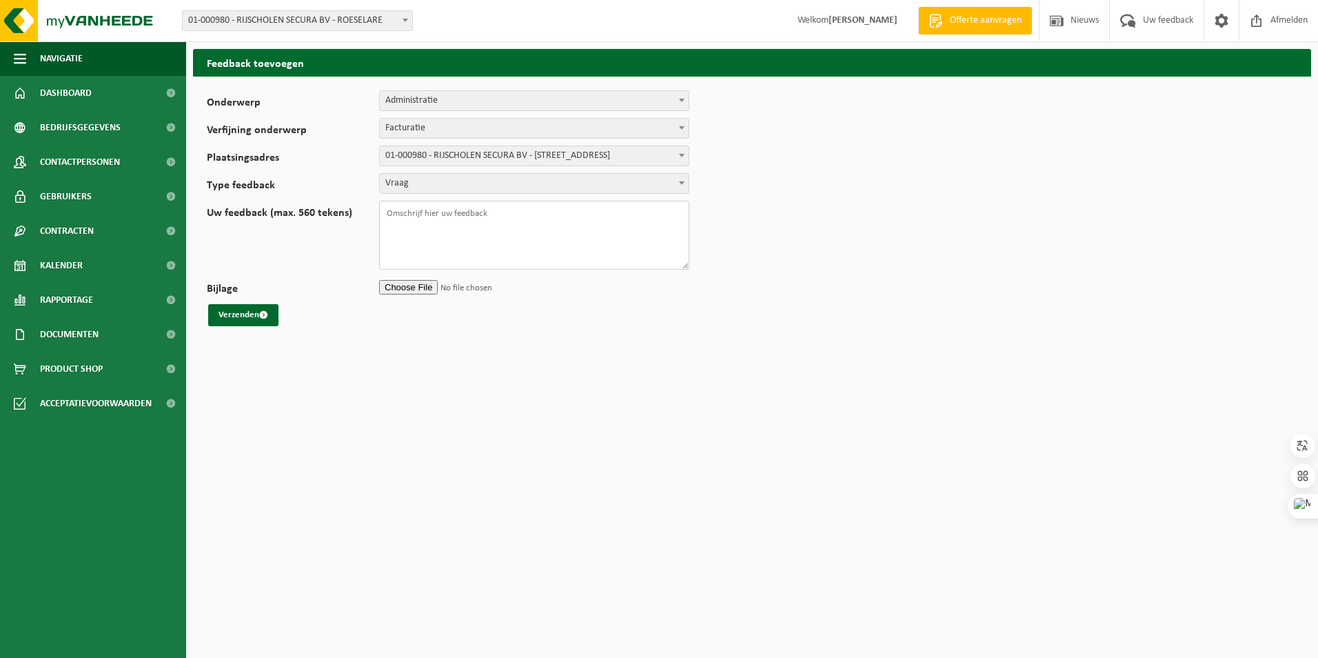
click at [426, 210] on textarea "Uw feedback (max. 560 tekens)" at bounding box center [534, 235] width 310 height 69
drag, startPoint x: 385, startPoint y: 214, endPoint x: 480, endPoint y: 252, distance: 102.7
click at [480, 252] on textarea "Graag uw facturen voortaan sturen naar [EMAIL_ADDRESS][DOMAIN_NAME] . Dank! Mvg…" at bounding box center [534, 235] width 310 height 69
click at [486, 254] on textarea "Graag uw facturen voortaan sturen naar [EMAIL_ADDRESS][DOMAIN_NAME] . Dank! Mvg…" at bounding box center [534, 235] width 310 height 69
type textarea "Graag uw facturen voortaan sturen naar [EMAIL_ADDRESS][DOMAIN_NAME] . Dank! Mvg…"
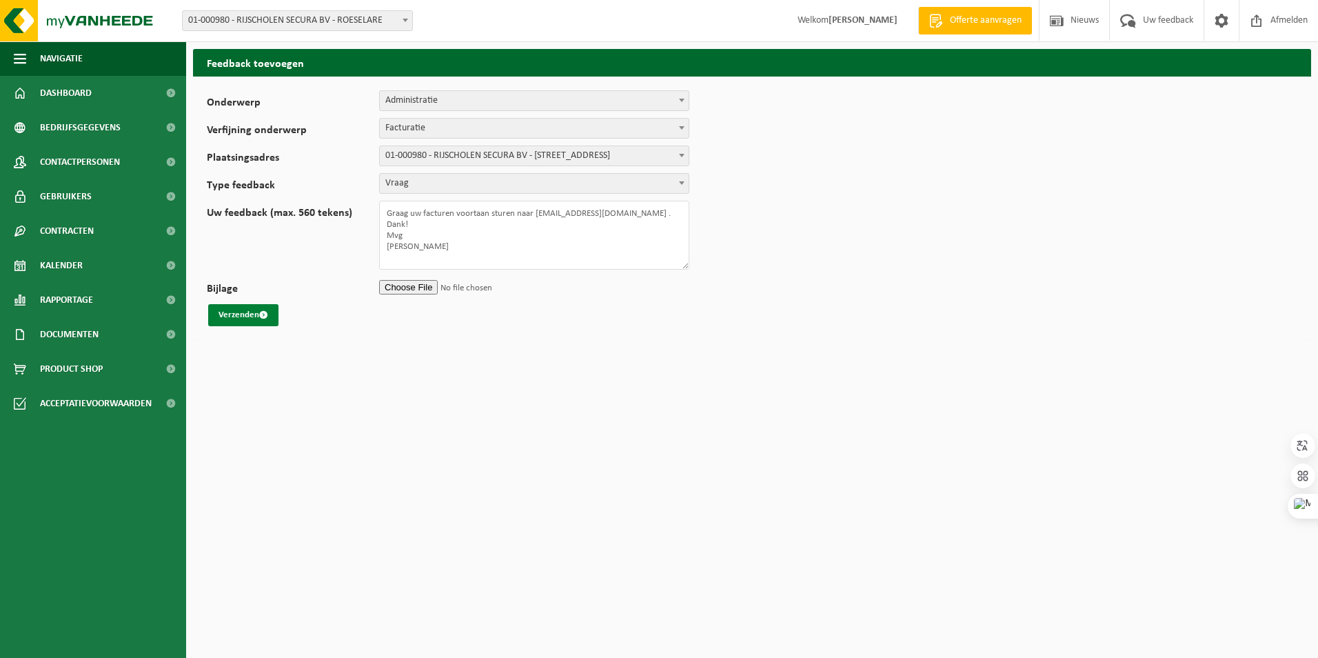
click at [246, 317] on button "Verzenden" at bounding box center [243, 315] width 70 height 22
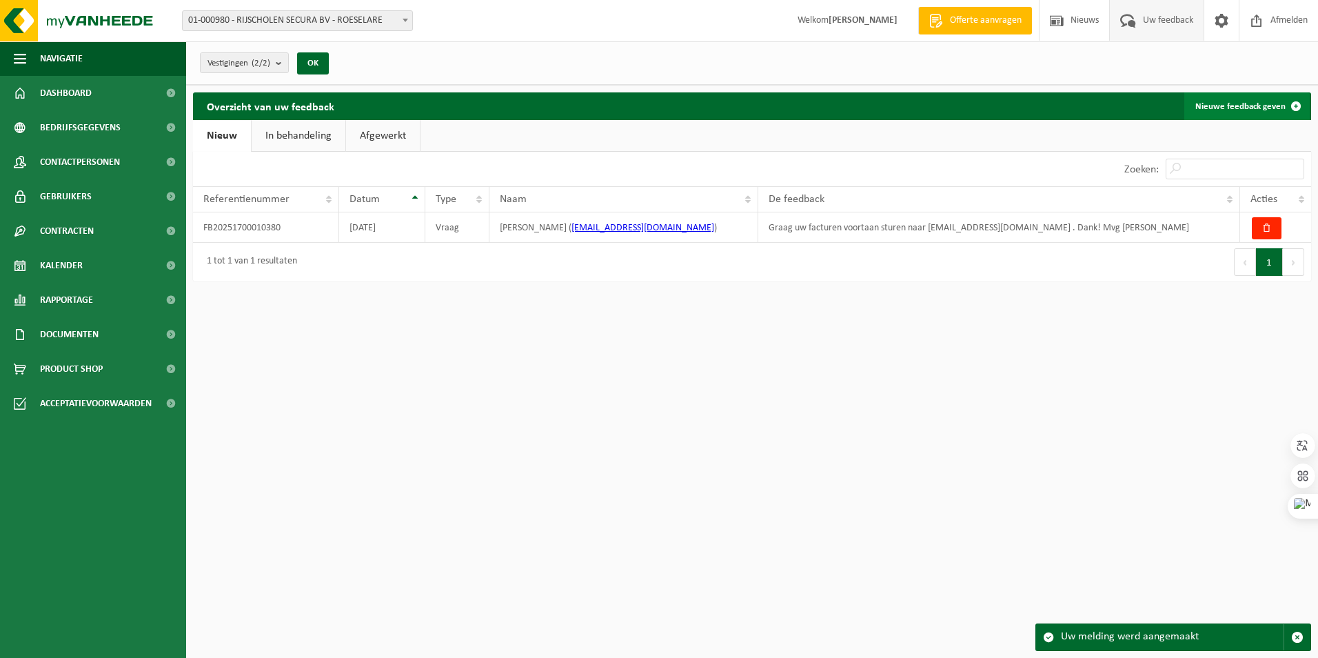
click at [1230, 107] on link "Nieuwe feedback geven" at bounding box center [1246, 106] width 125 height 28
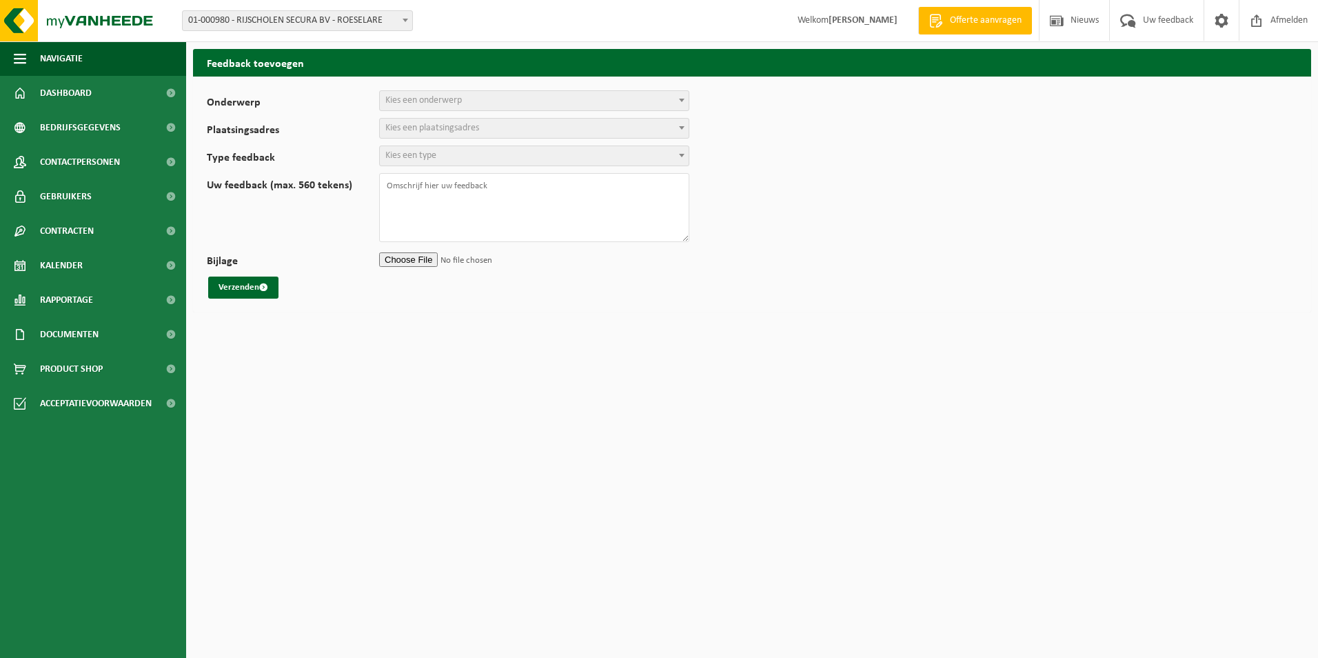
select select
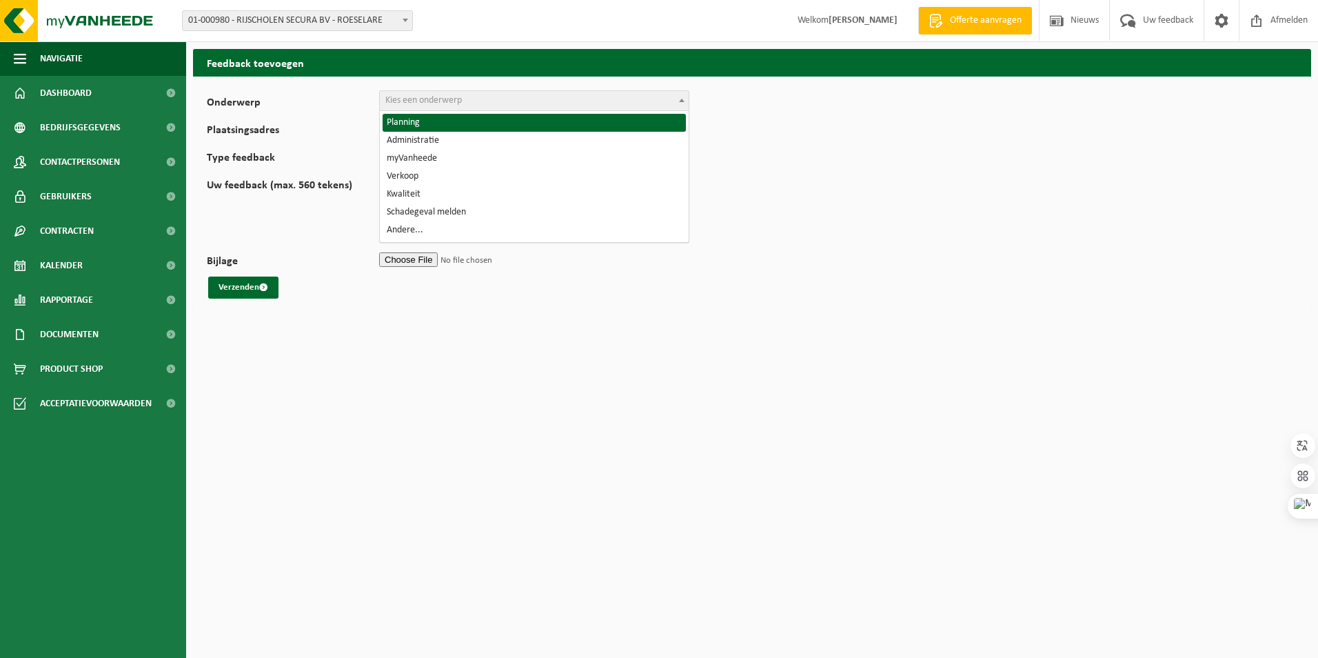
click at [685, 103] on span at bounding box center [682, 100] width 14 height 18
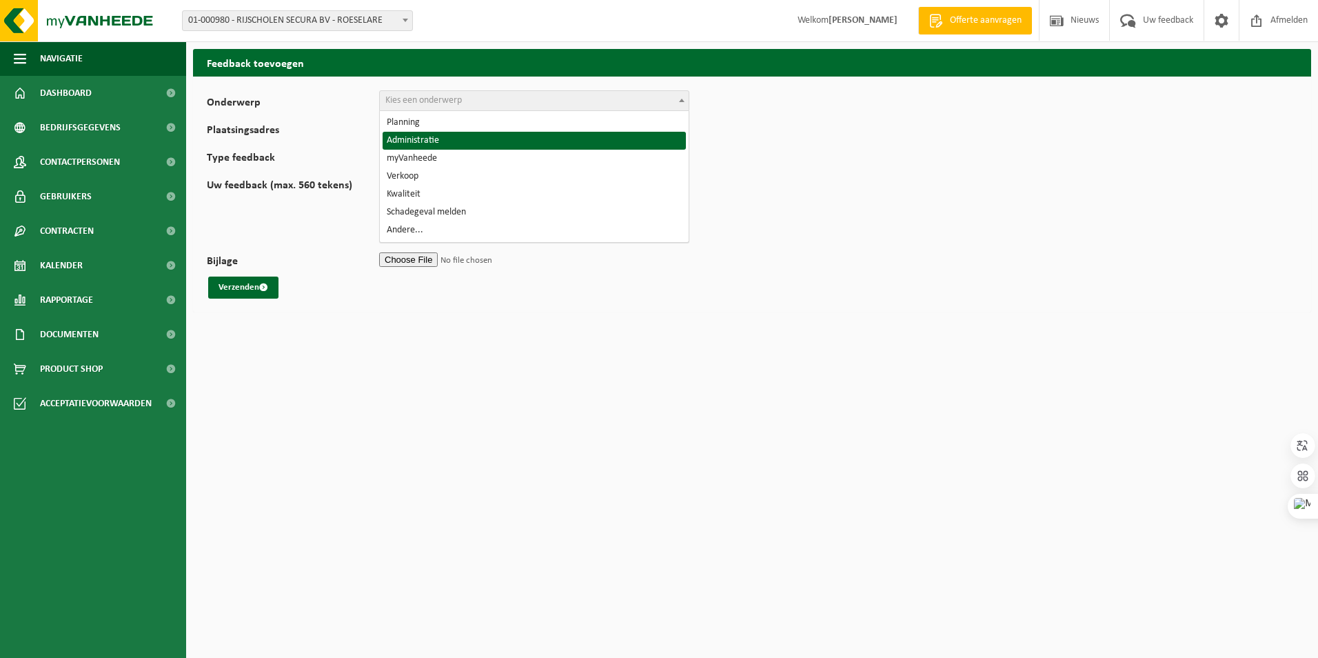
select select "7"
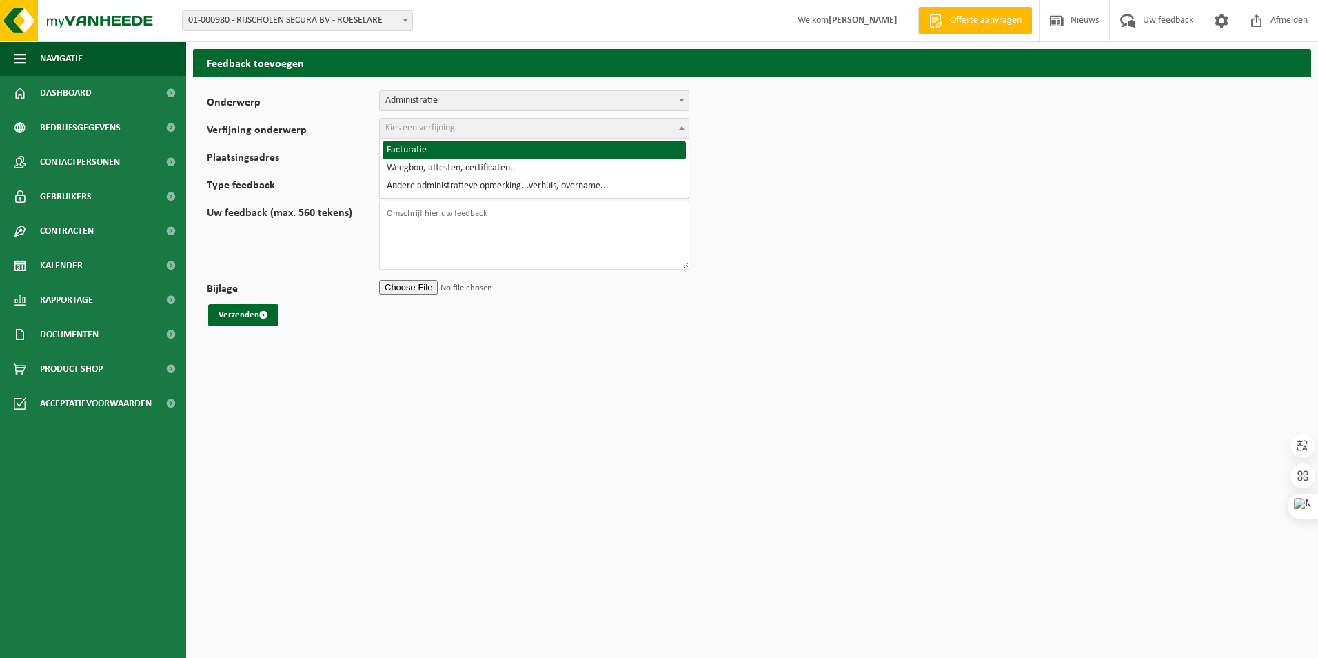
click at [682, 130] on span at bounding box center [682, 128] width 14 height 18
click at [455, 127] on span "Kies een verfijning" at bounding box center [420, 128] width 70 height 10
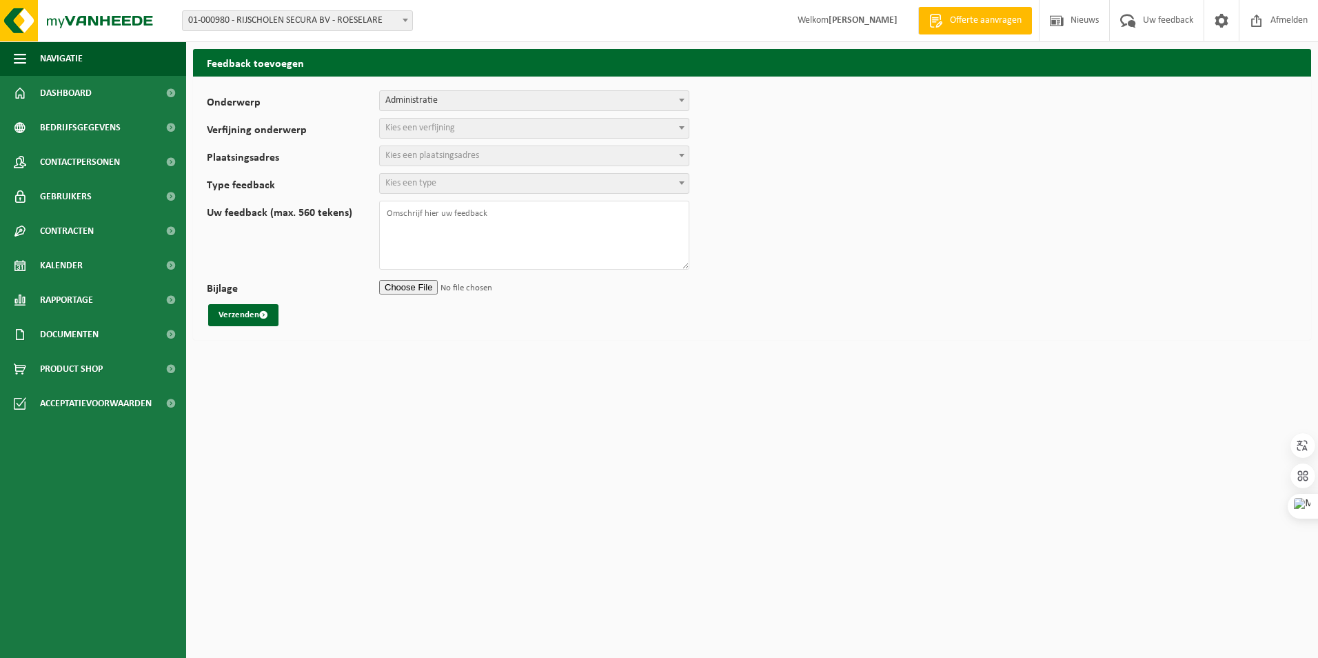
click at [685, 128] on span at bounding box center [682, 128] width 14 height 18
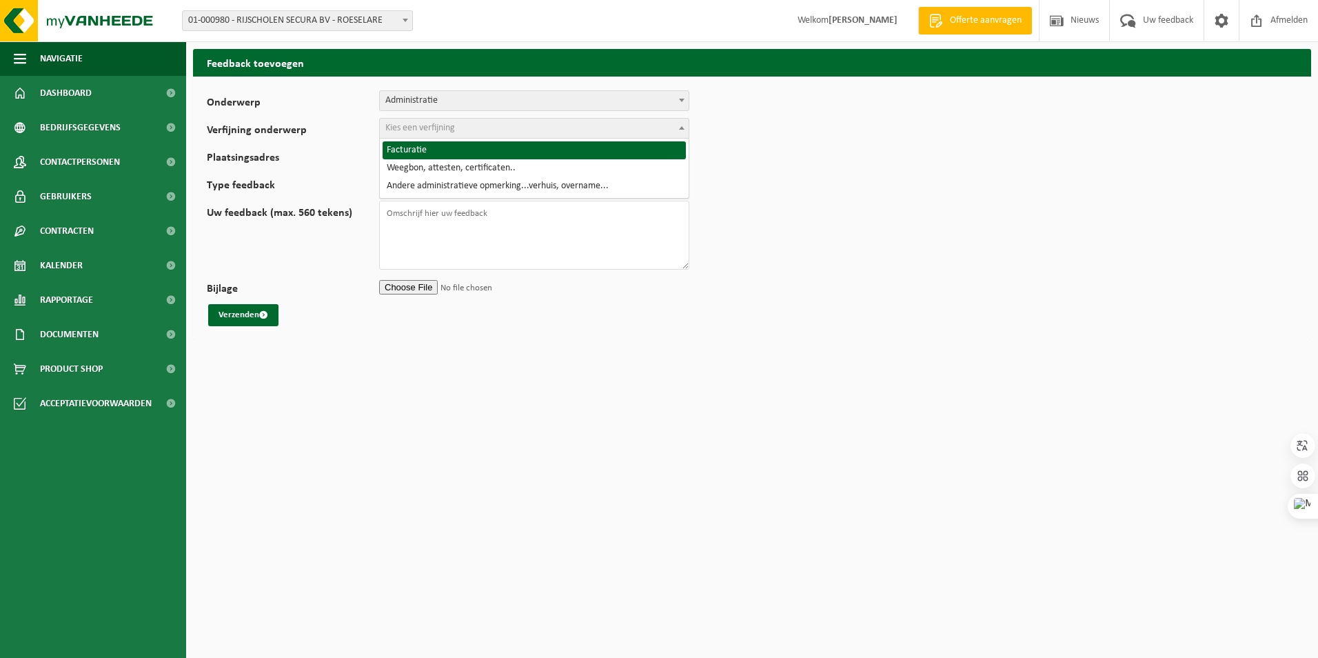
select select "8"
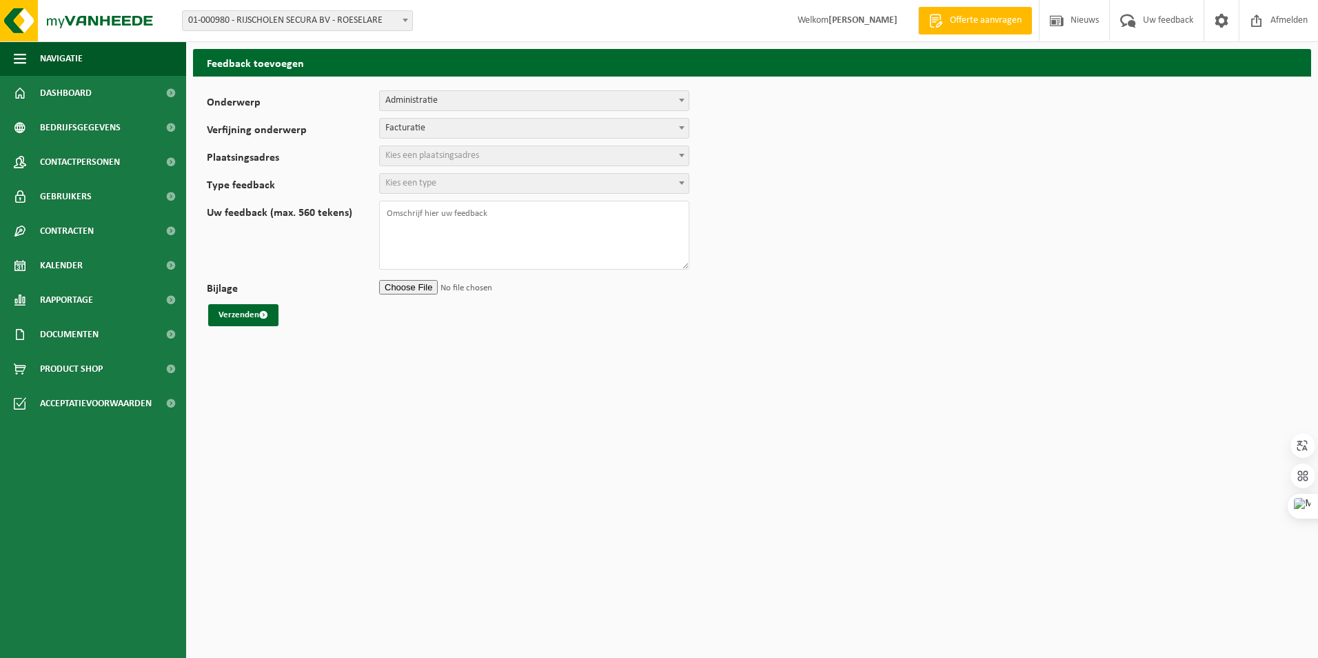
click at [438, 154] on span "Kies een plaatsingsadres" at bounding box center [432, 155] width 94 height 10
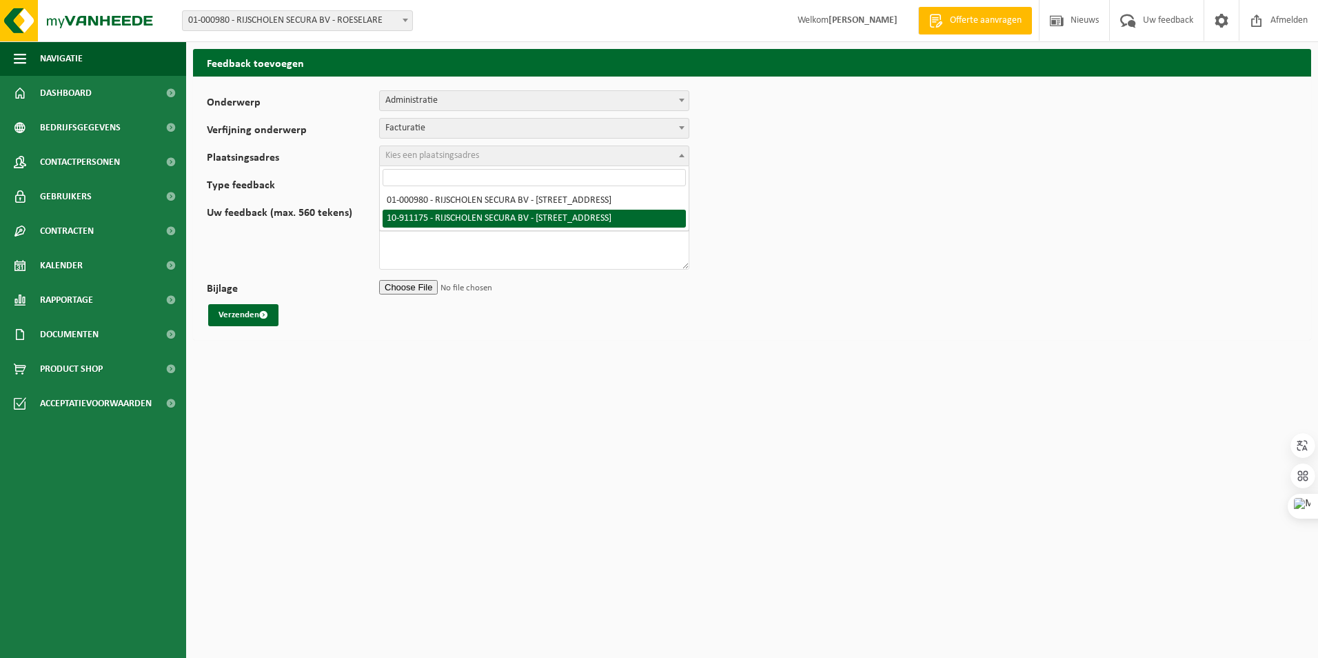
select select "124985"
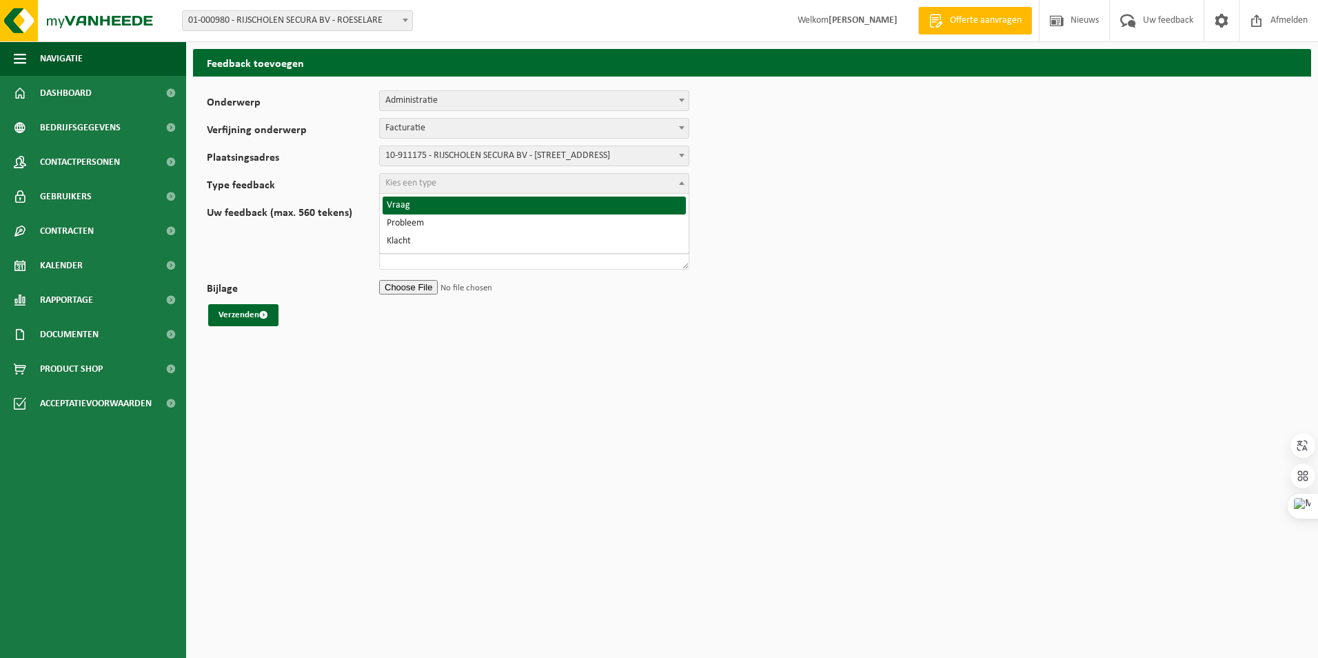
click at [433, 188] on span "Kies een type" at bounding box center [410, 183] width 51 height 10
select select "QUE"
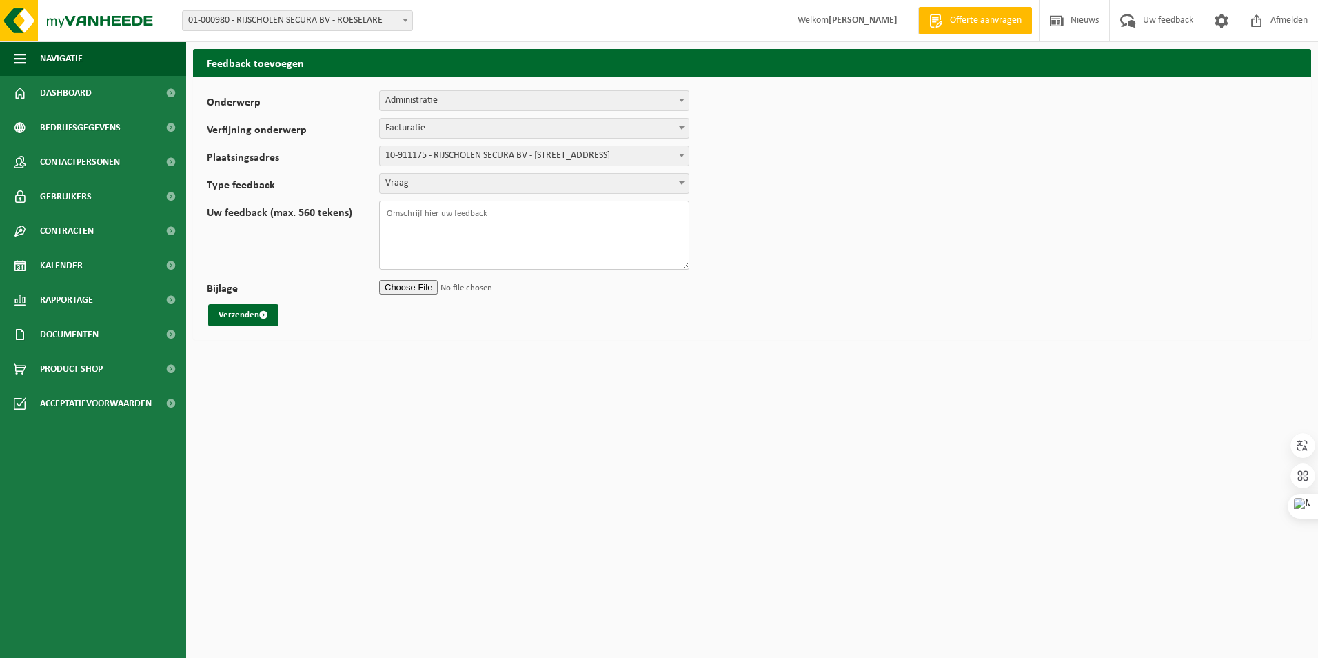
click at [415, 216] on textarea "Uw feedback (max. 560 tekens)" at bounding box center [534, 235] width 310 height 69
paste textarea "Graag uw facturen voortaan sturen naar [EMAIL_ADDRESS][DOMAIN_NAME] . Dank! Mvg…"
type textarea "Graag uw facturen voortaan sturen naar [EMAIL_ADDRESS][DOMAIN_NAME] . Dank! Mvg…"
click at [241, 319] on button "Verzenden" at bounding box center [243, 315] width 70 height 22
